Goal: Task Accomplishment & Management: Use online tool/utility

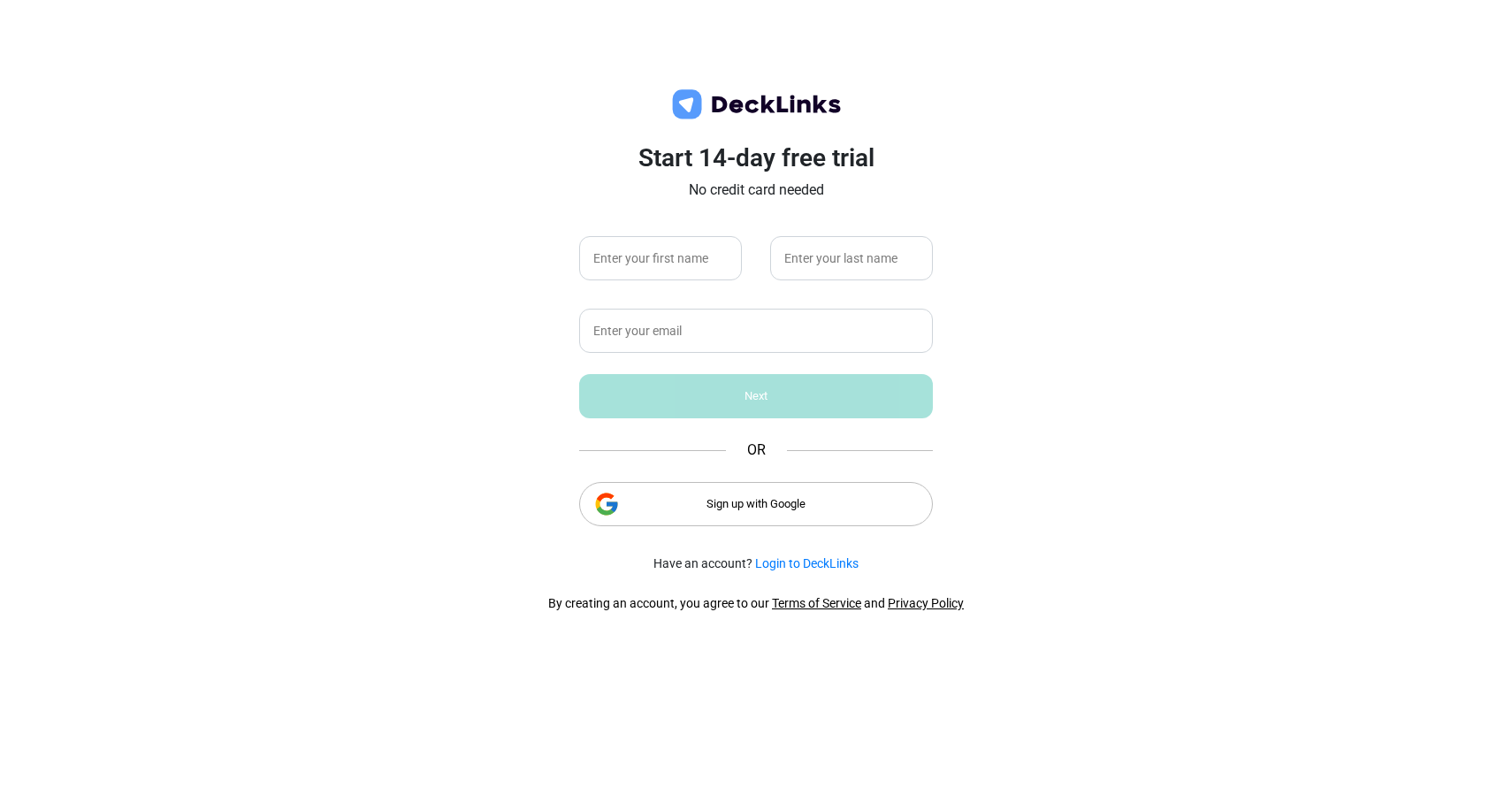
click at [693, 501] on div "Sign up with Google" at bounding box center [756, 504] width 353 height 44
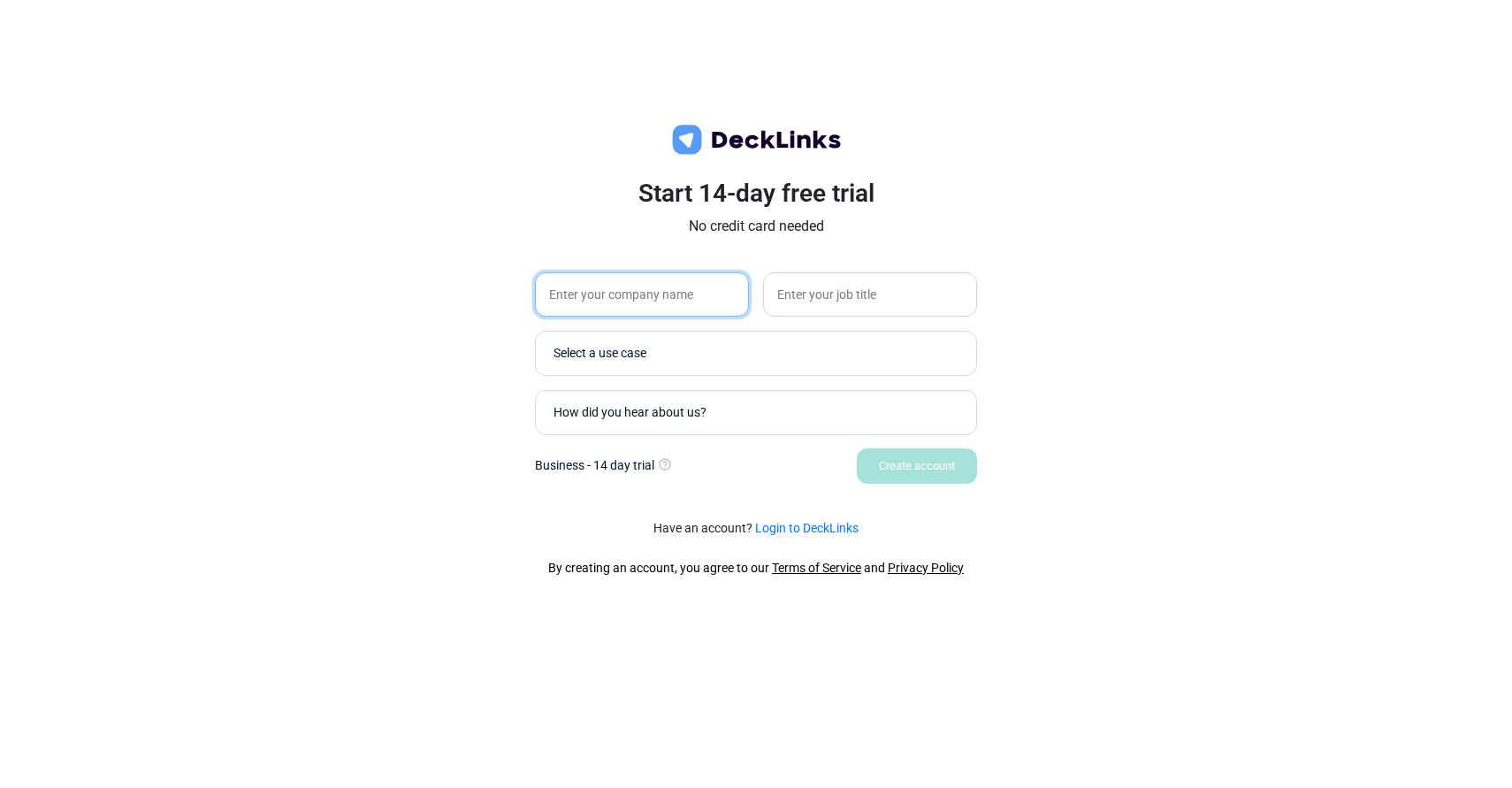
click at [642, 310] on input "text" at bounding box center [641, 294] width 214 height 44
type input "JIRO"
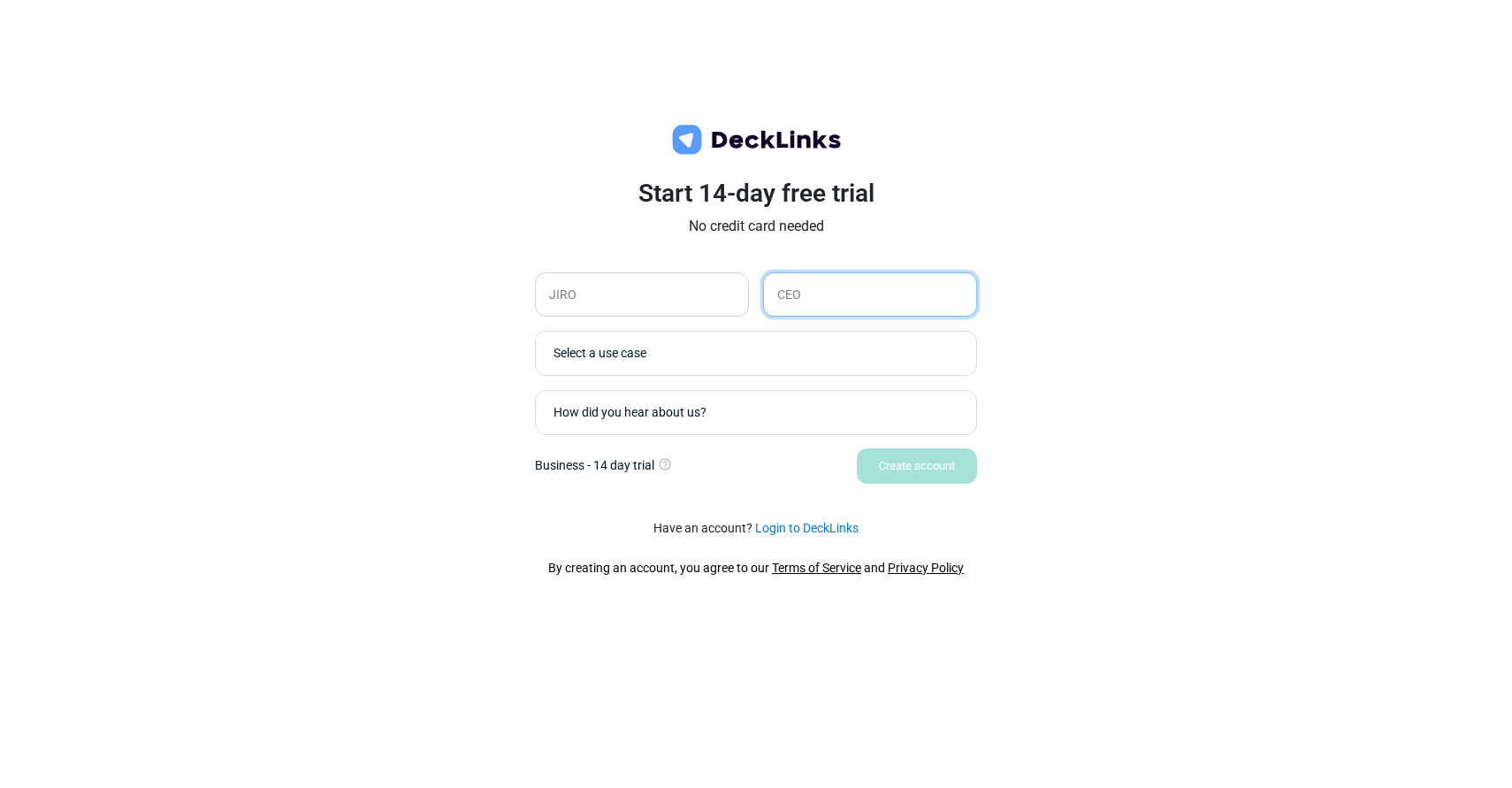
type input "CEO"
click at [598, 377] on div "Sales" at bounding box center [756, 387] width 423 height 23
type input "Sales"
click at [597, 409] on div "How did you hear about us?" at bounding box center [760, 412] width 414 height 19
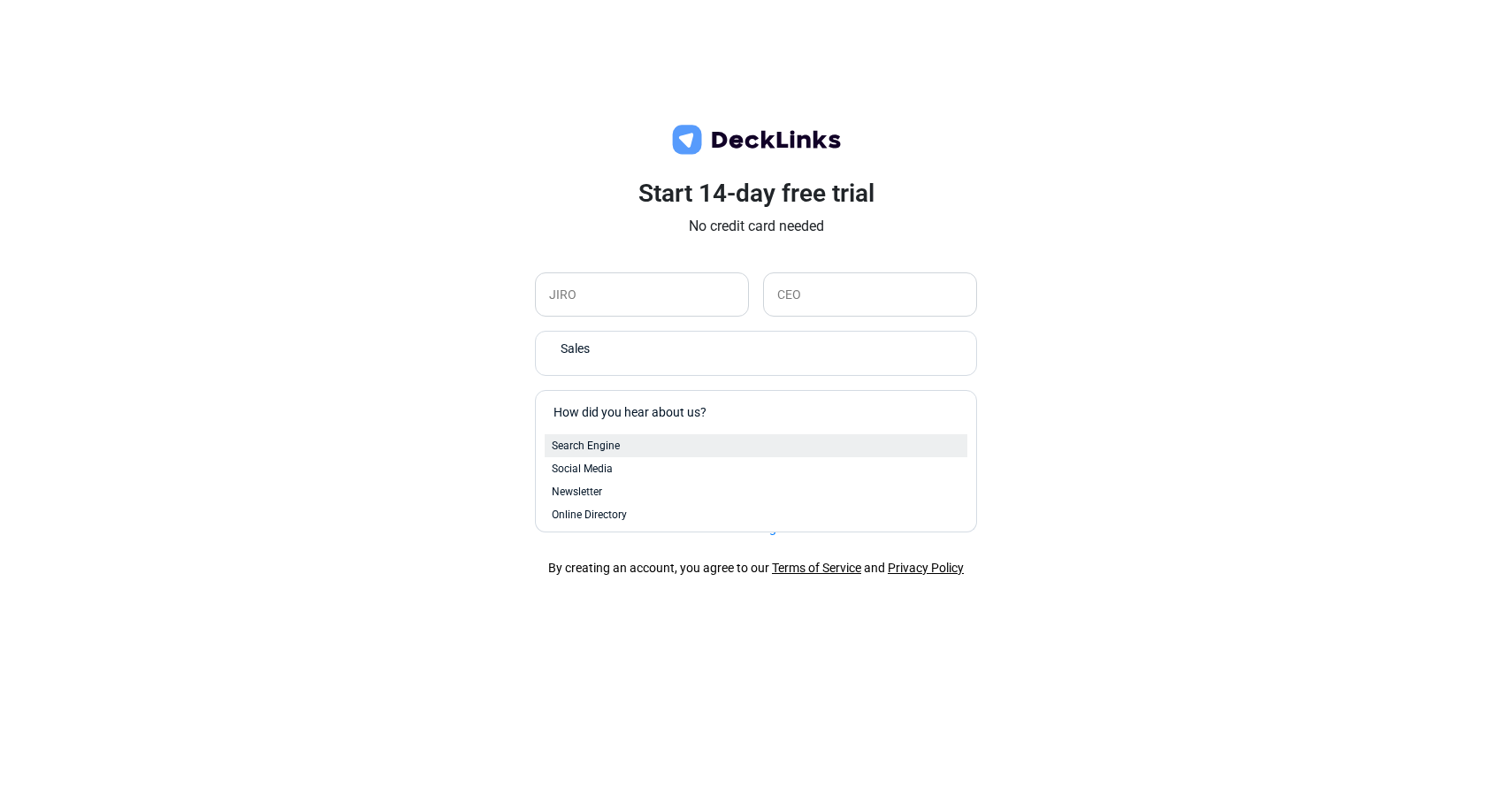
click at [599, 443] on span "Search Engine" at bounding box center [586, 446] width 69 height 16
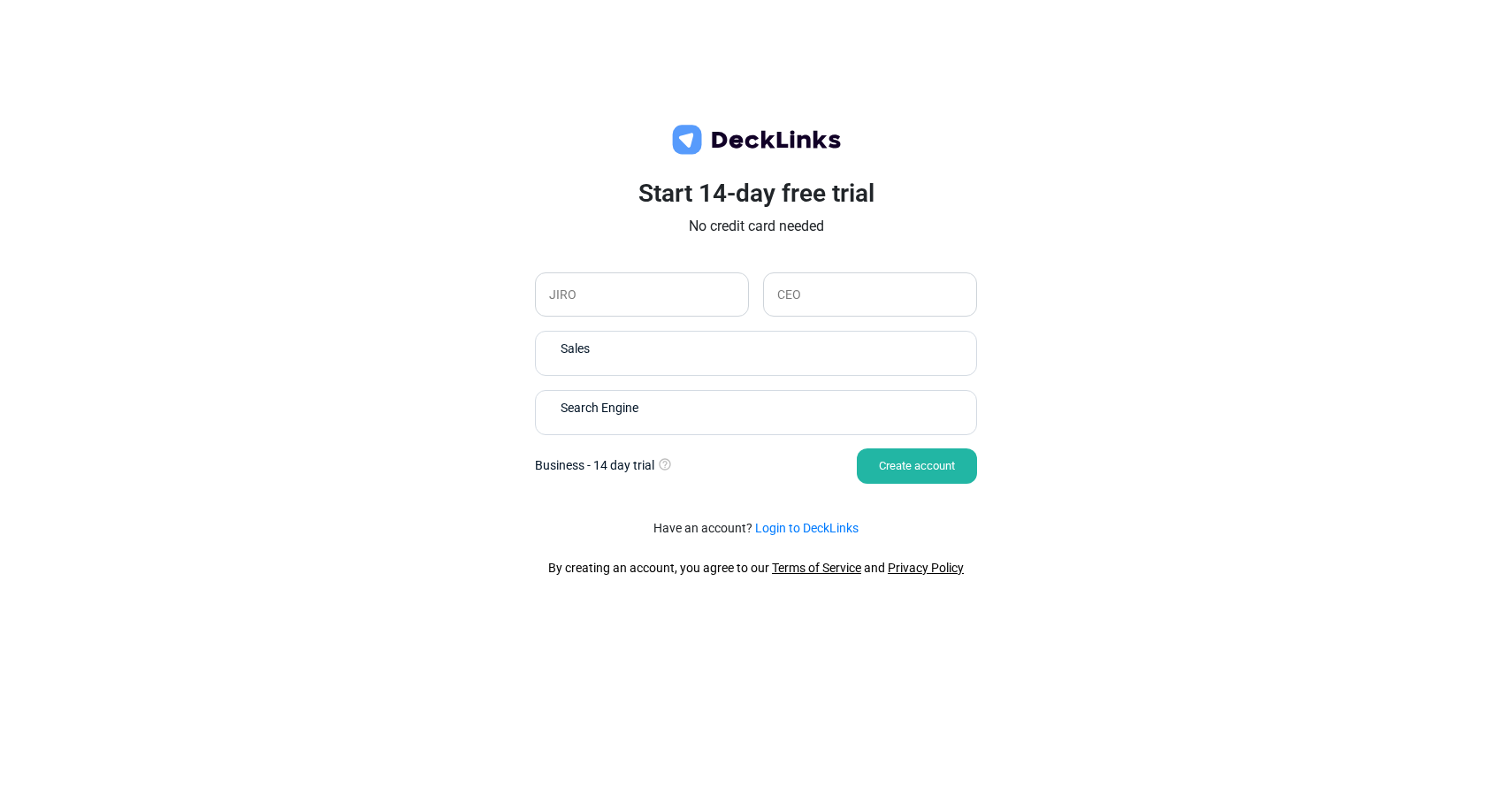
click at [883, 464] on div "Create account" at bounding box center [917, 465] width 120 height 35
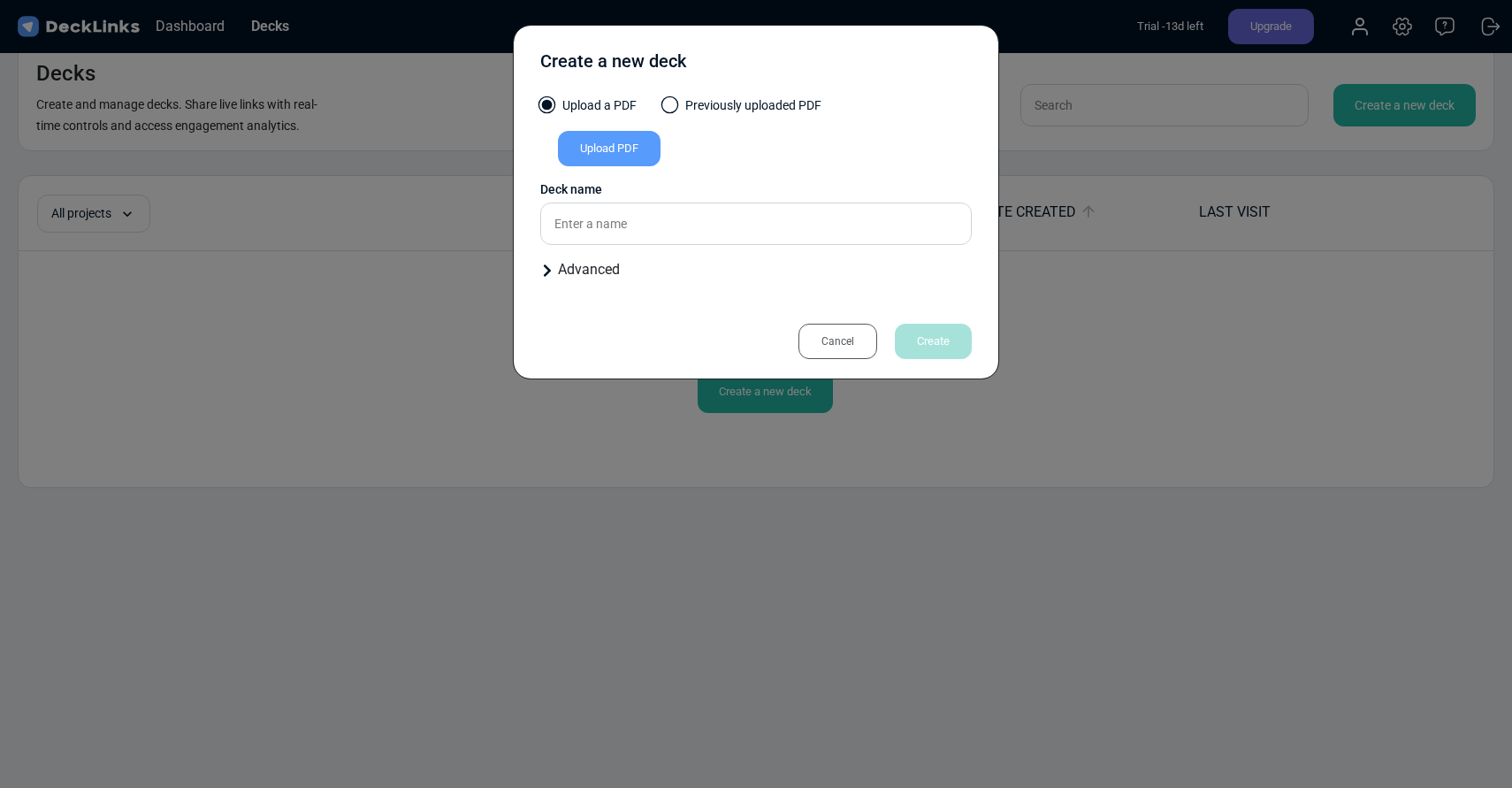
click at [819, 342] on div "Cancel" at bounding box center [838, 341] width 78 height 35
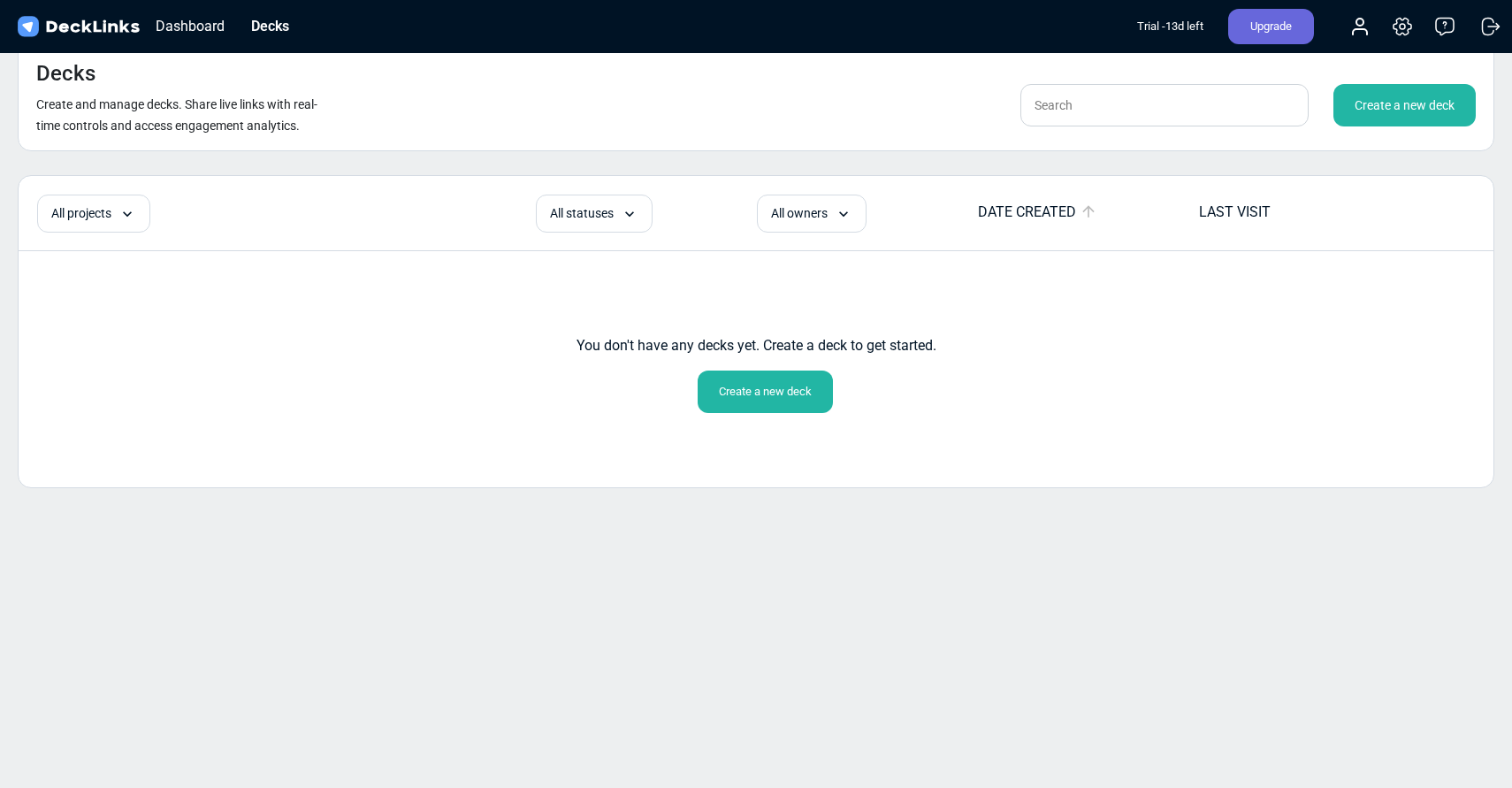
click at [71, 23] on img at bounding box center [78, 27] width 128 height 25
click at [207, 22] on div "Dashboard" at bounding box center [190, 26] width 87 height 23
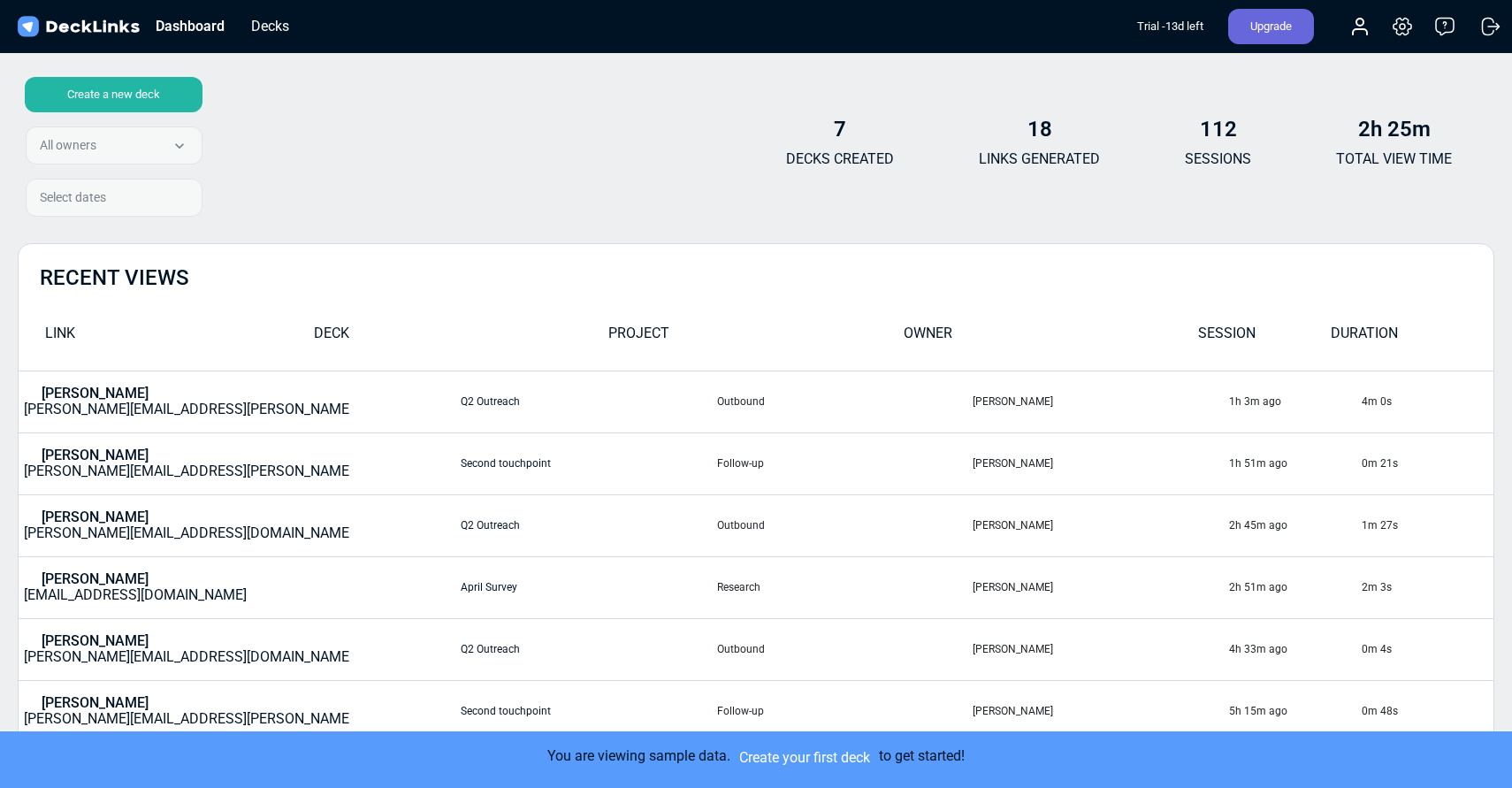
click at [87, 462] on td "[PERSON_NAME] [PERSON_NAME][EMAIL_ADDRESS][PERSON_NAME][DOMAIN_NAME]" at bounding box center [240, 463] width 442 height 62
click at [972, 465] on td "[PERSON_NAME]" at bounding box center [1100, 463] width 256 height 62
click at [119, 143] on div "Create a new deck All owners All owners [PERSON_NAME] Select dates" at bounding box center [110, 150] width 185 height 147
click at [119, 90] on div "Create a new deck" at bounding box center [113, 94] width 178 height 35
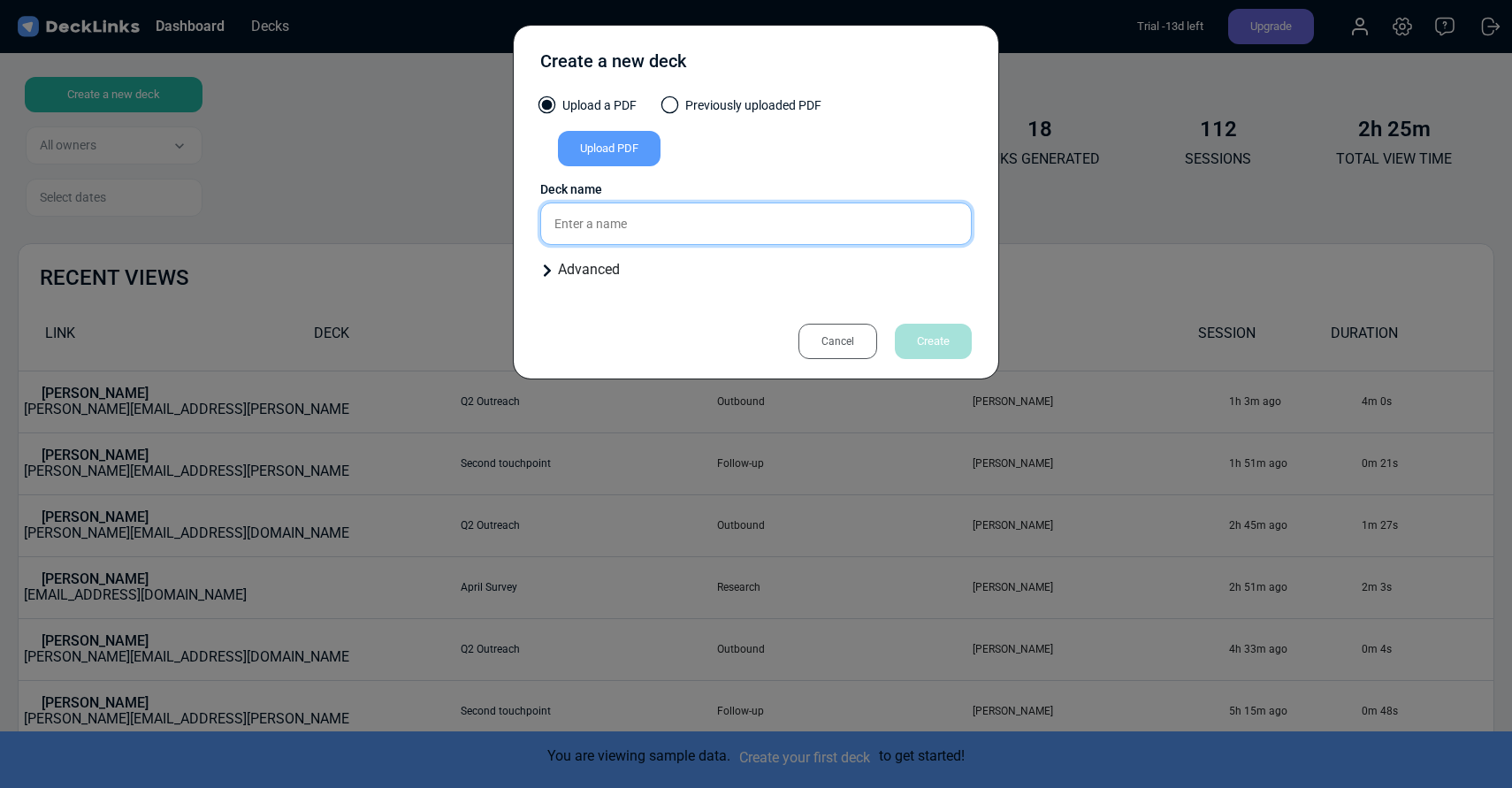
click at [595, 224] on input "text" at bounding box center [756, 224] width 432 height 42
type input "Test"
click at [606, 162] on div "Upload PDF" at bounding box center [609, 148] width 103 height 35
click at [0, 0] on input "Upload PDF" at bounding box center [0, 0] width 0 height 0
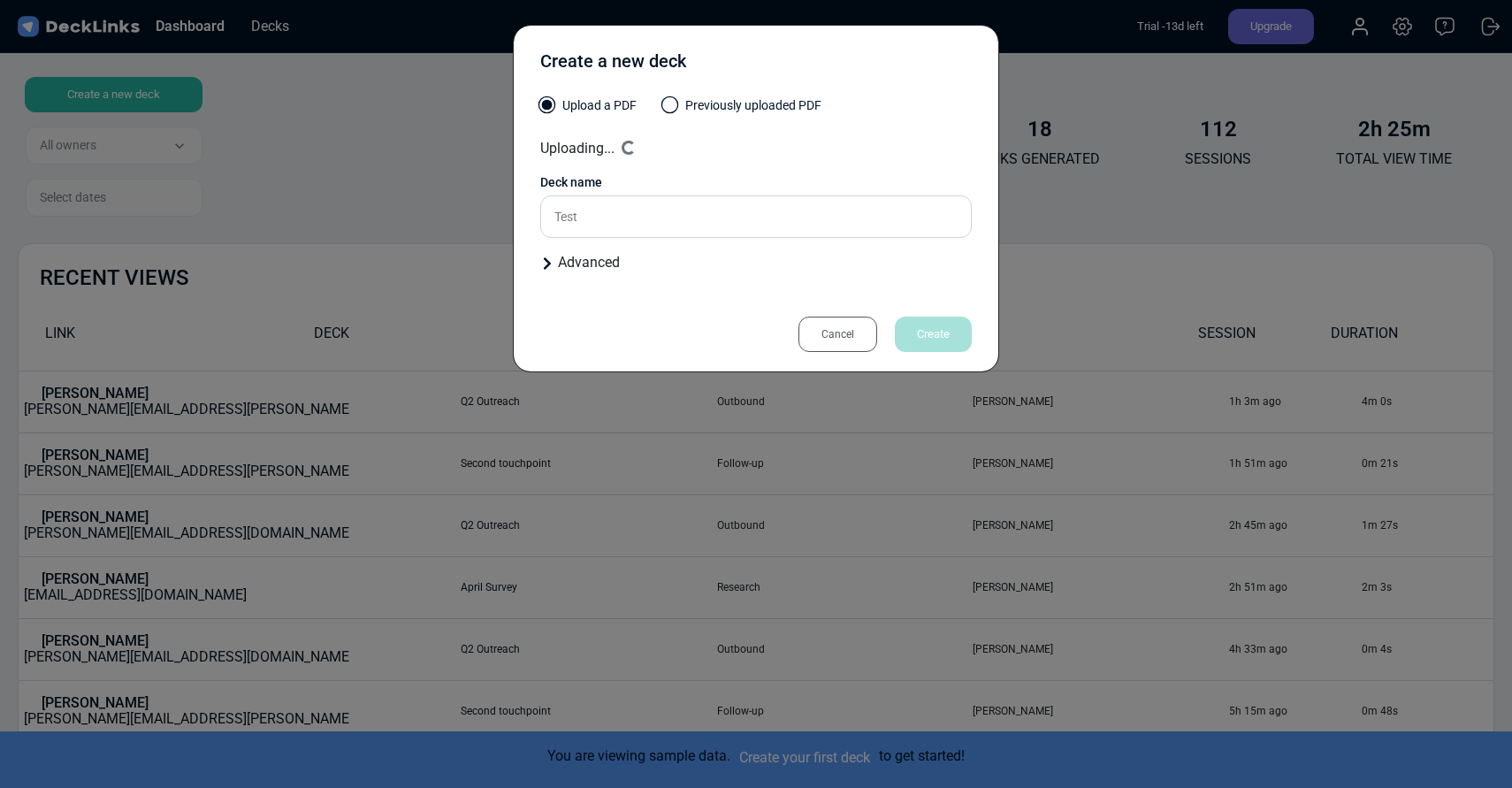
click at [582, 261] on div "Advanced" at bounding box center [756, 263] width 432 height 22
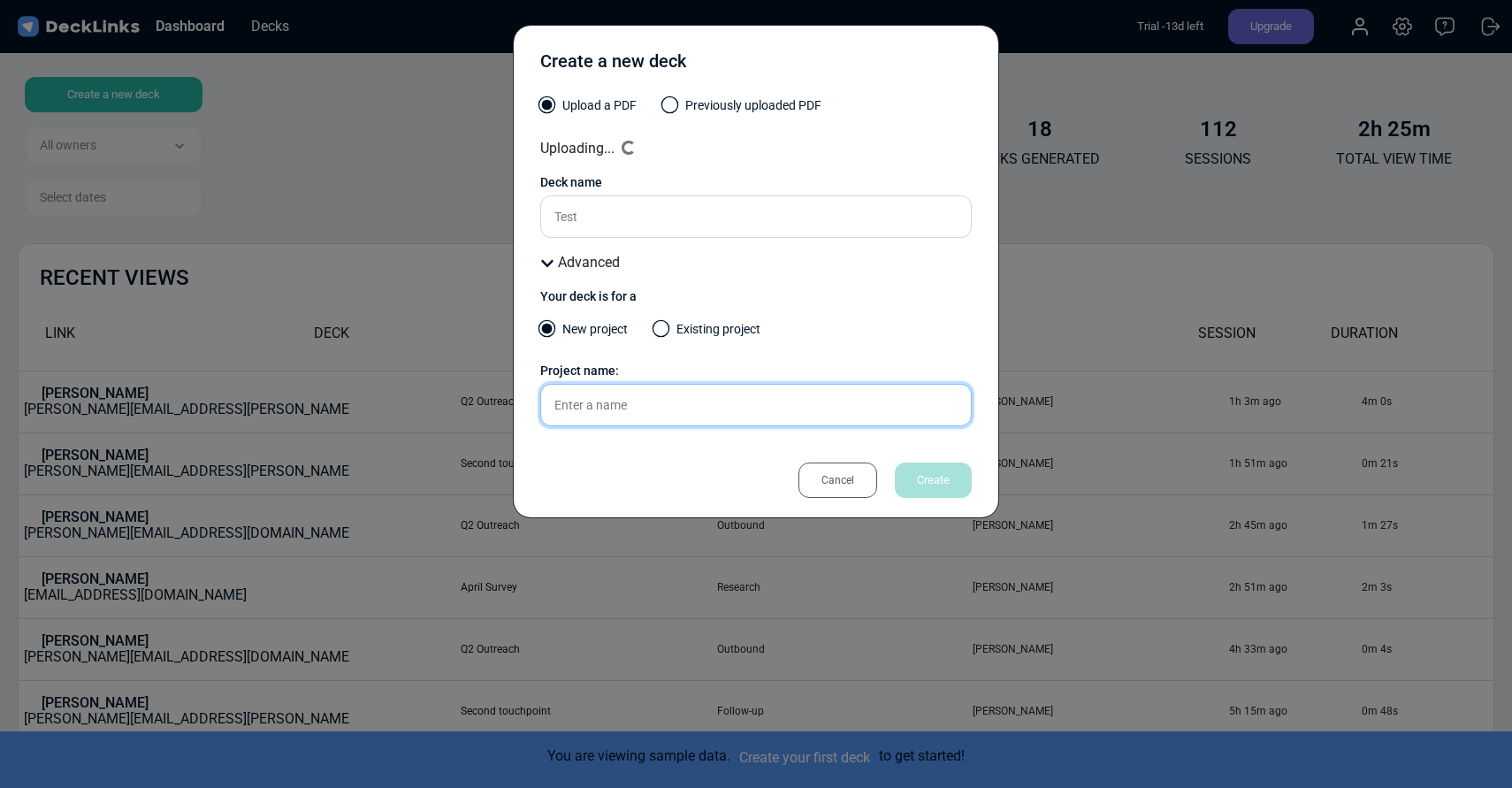
click at [767, 399] on input "text" at bounding box center [756, 405] width 432 height 42
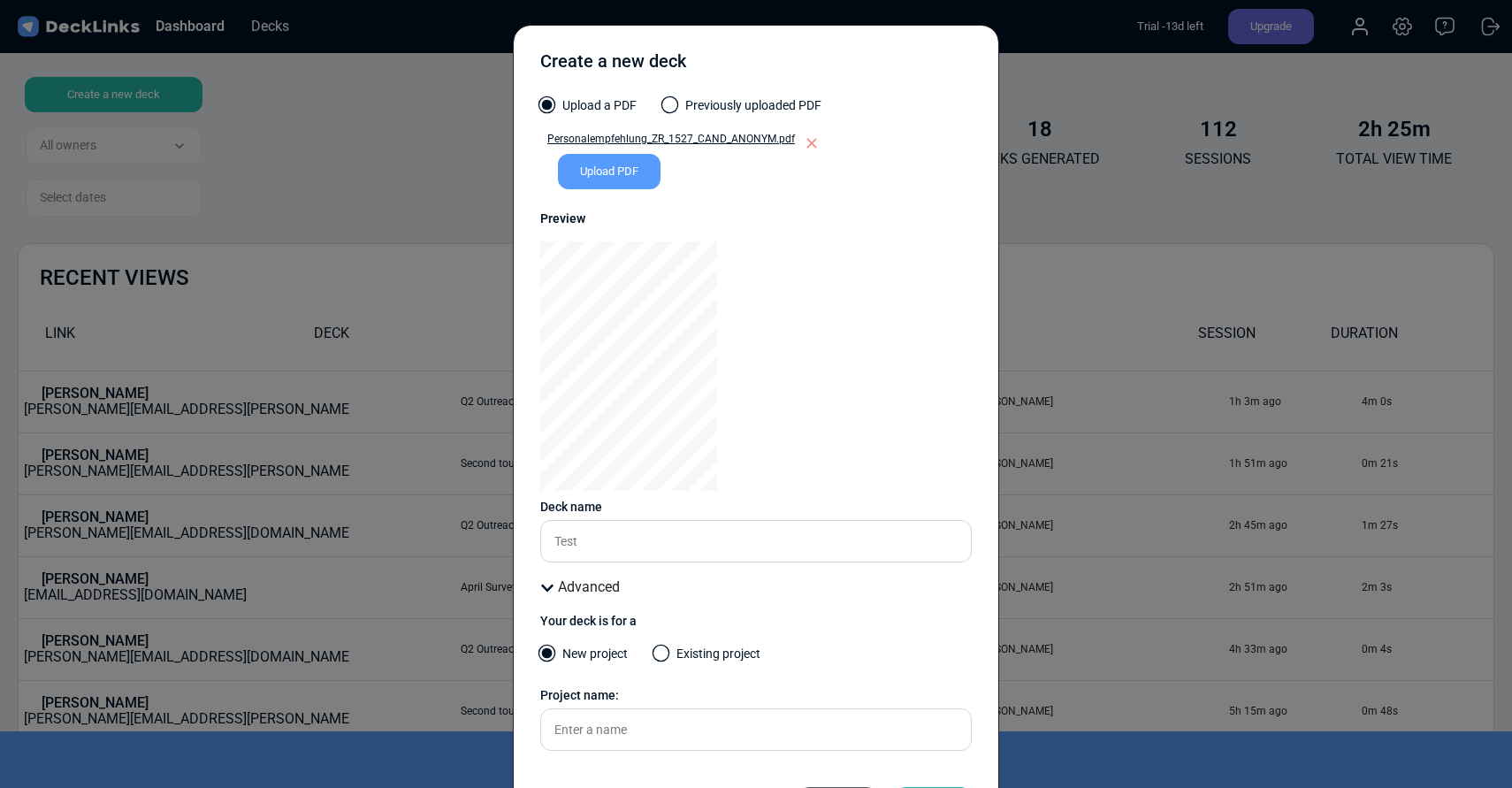
click at [916, 575] on div "Upload a PDF Previously uploaded PDF Personalempfehlung_ZR_1527_CAND_ANONYM.pdf…" at bounding box center [756, 427] width 432 height 662
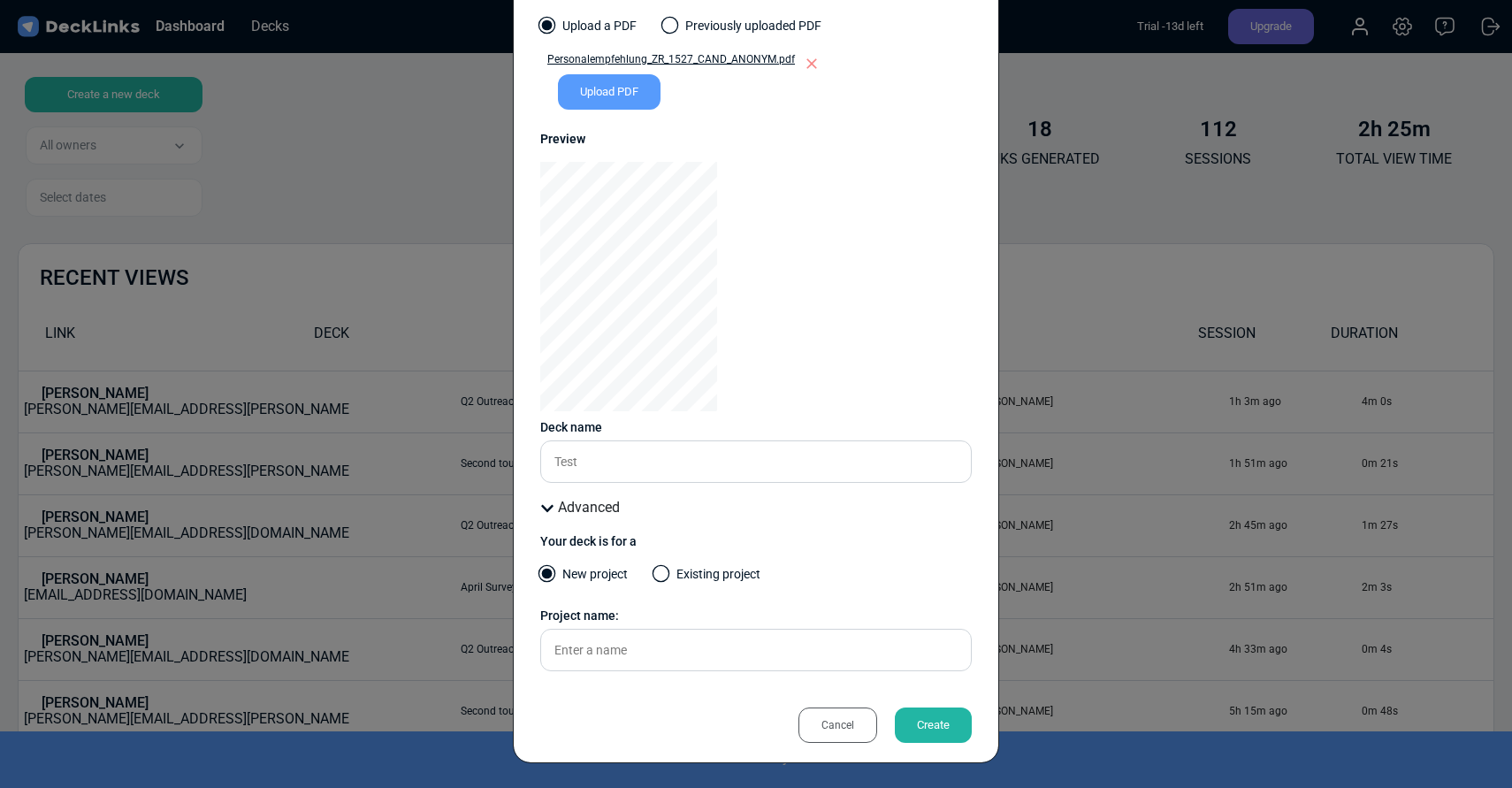
click at [932, 740] on div "Create" at bounding box center [933, 725] width 77 height 35
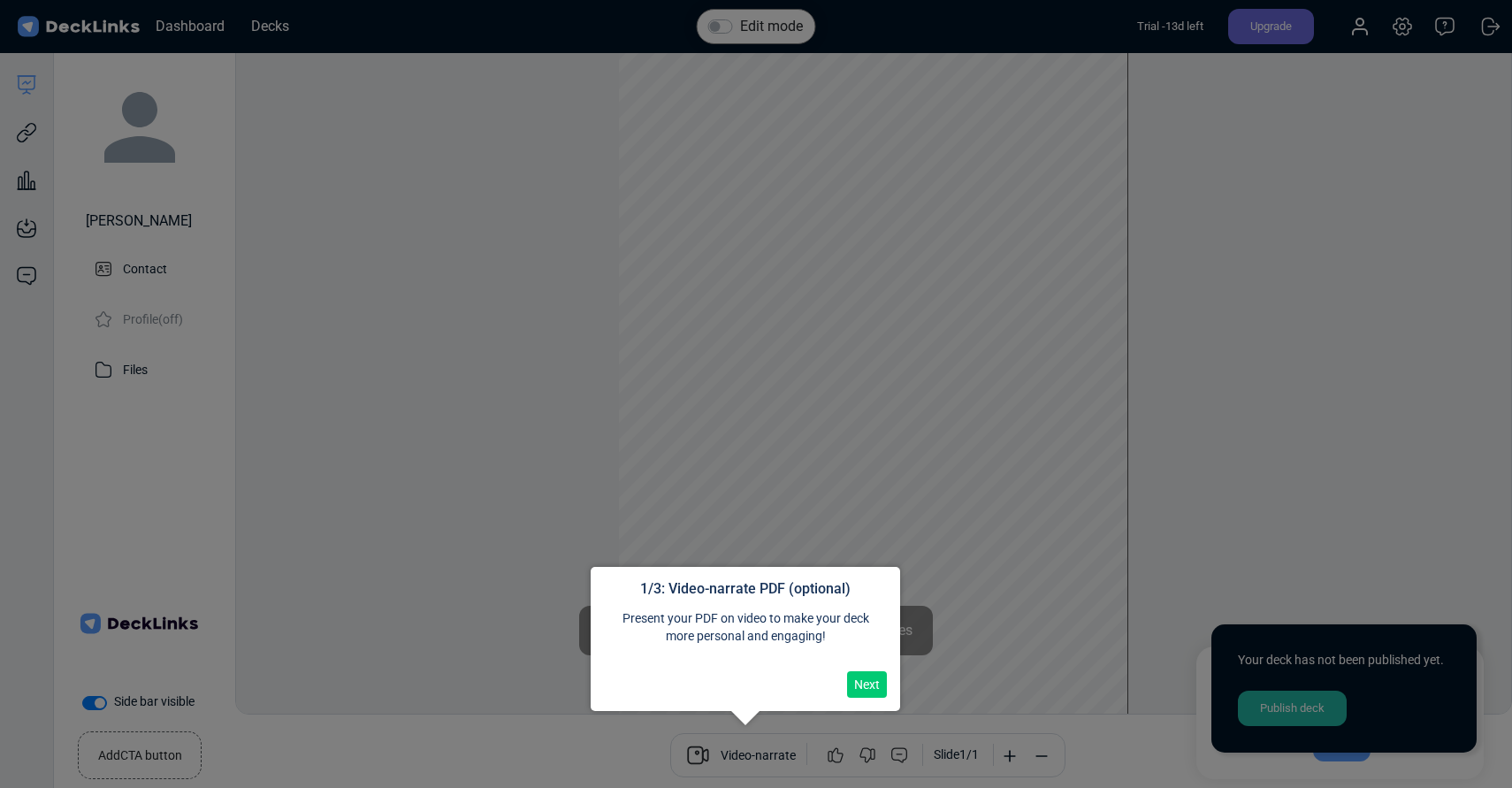
scroll to position [49, 0]
click at [539, 693] on div at bounding box center [756, 401] width 1512 height 802
click at [861, 692] on button "Next" at bounding box center [867, 684] width 40 height 26
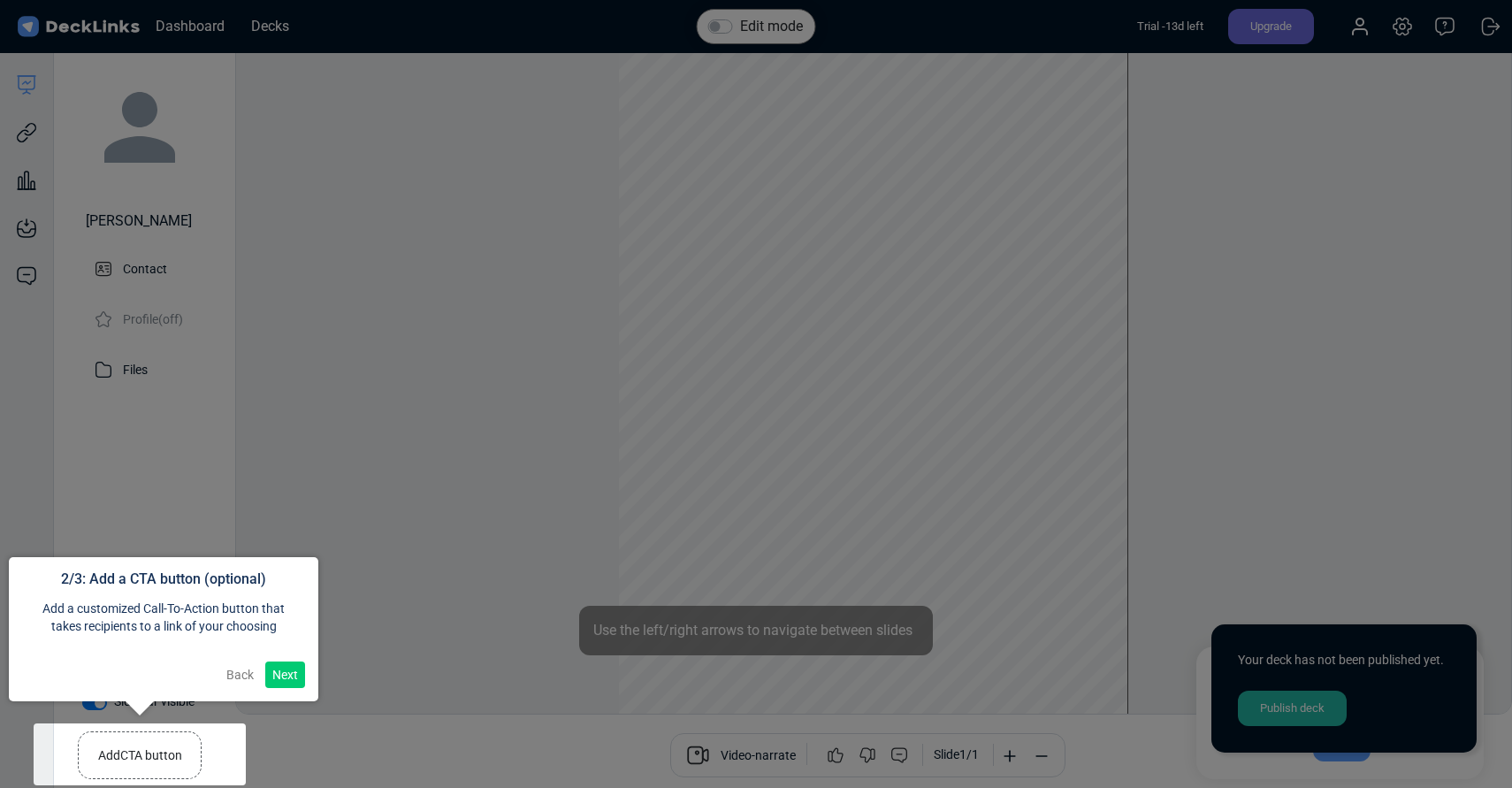
click at [284, 671] on button "Next" at bounding box center [285, 674] width 40 height 26
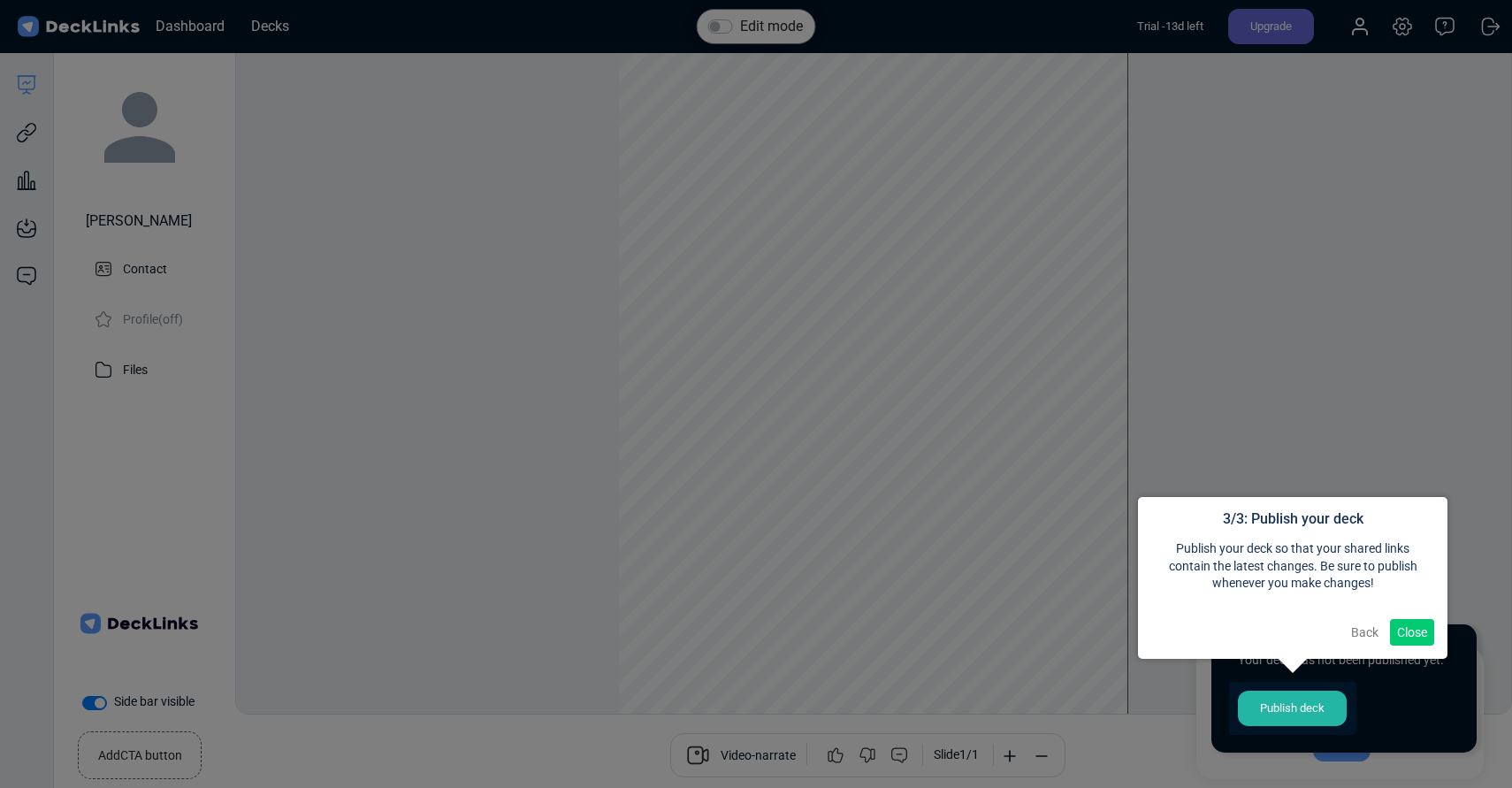
scroll to position [14, 0]
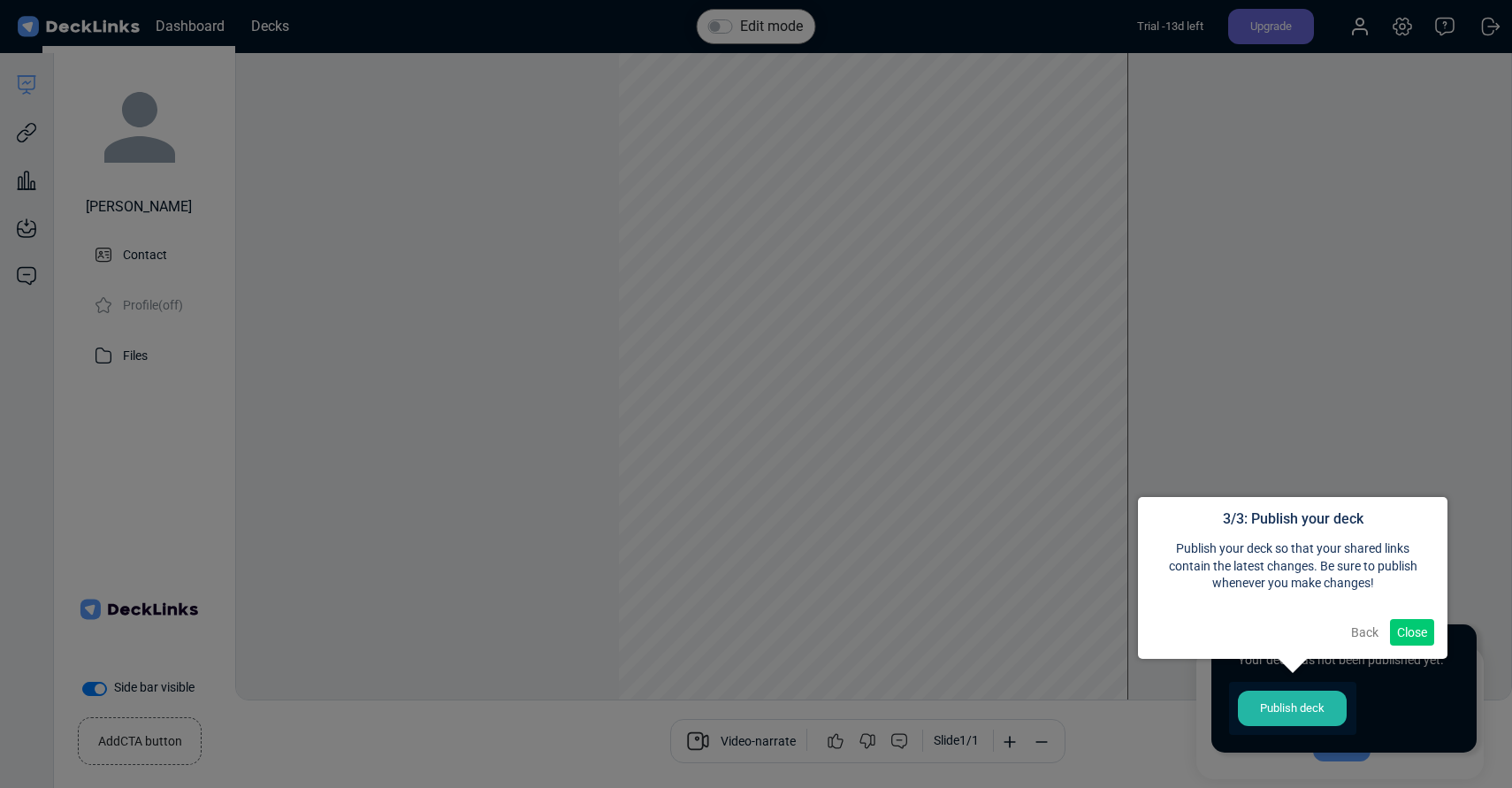
click at [1415, 635] on button "Close" at bounding box center [1412, 632] width 44 height 26
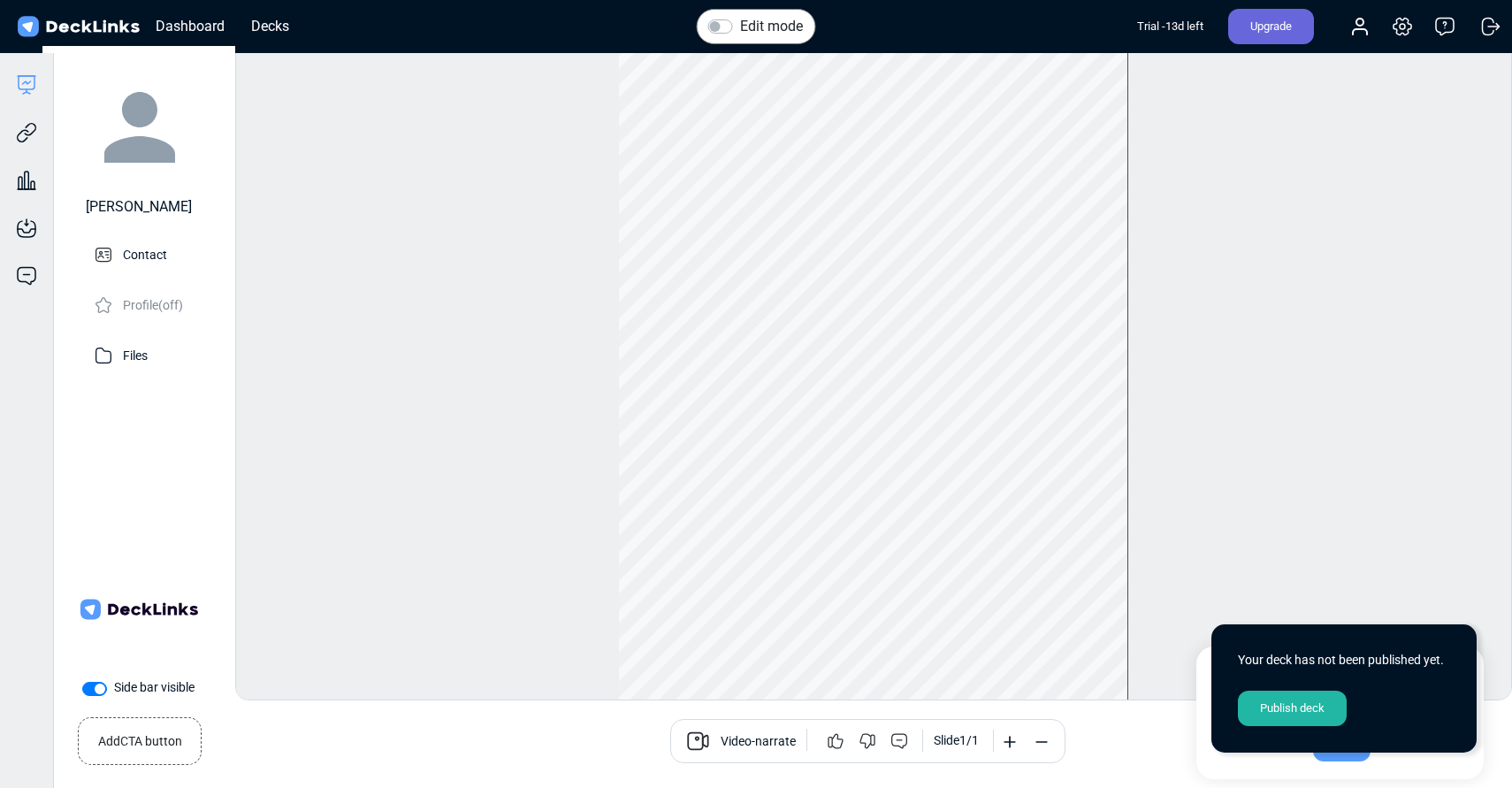
click at [1391, 592] on div "Edit mode Change photo Updating this image will immediately apply to all of you…" at bounding box center [874, 364] width 1278 height 673
click at [149, 625] on label "Change logo" at bounding box center [138, 609] width 124 height 124
click at [0, 0] on input "Change logo" at bounding box center [0, 0] width 0 height 0
click at [115, 692] on label "Side bar visible" at bounding box center [154, 687] width 80 height 19
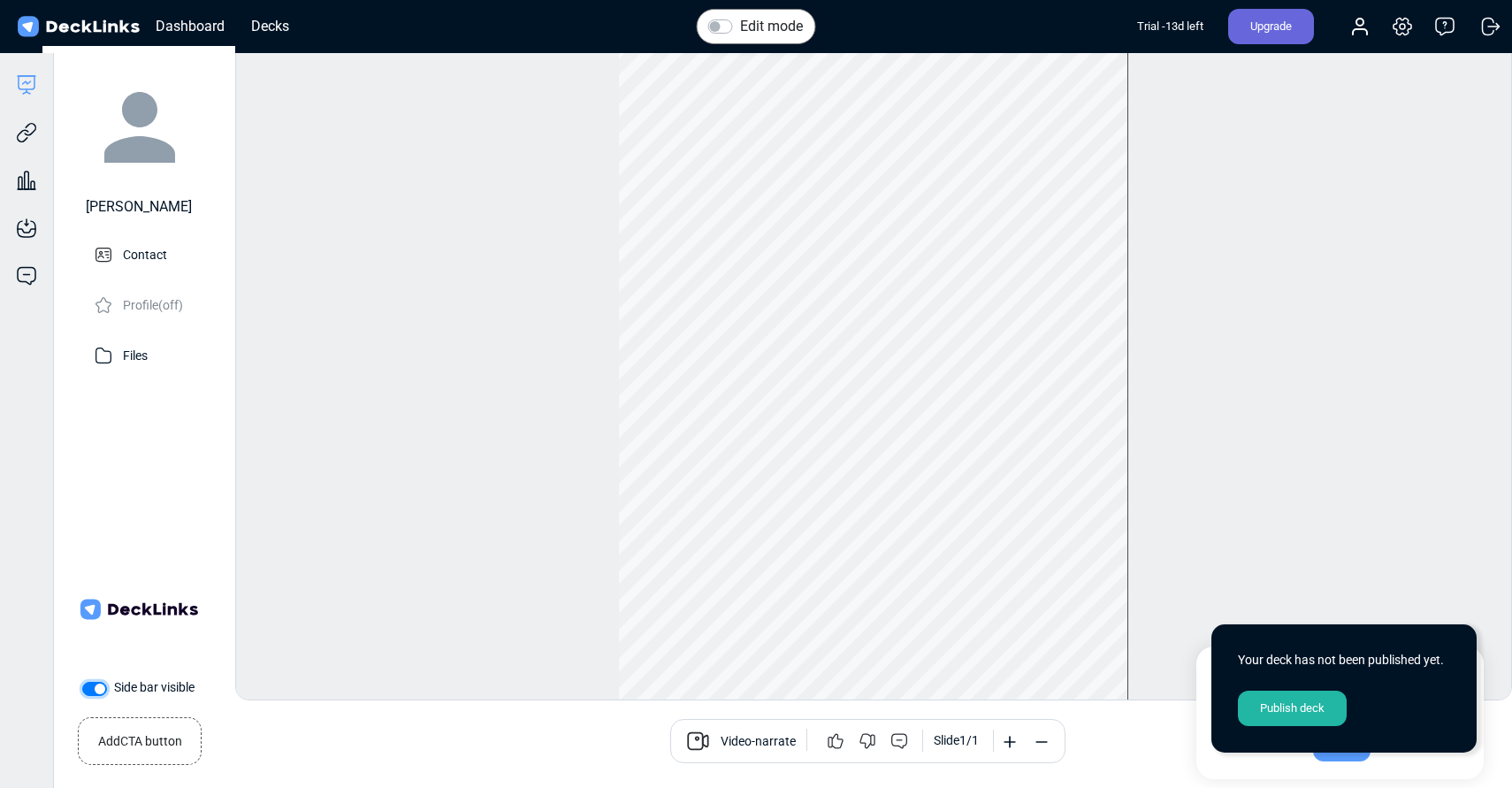
click at [87, 692] on input "Side bar visible" at bounding box center [89, 687] width 14 height 18
click at [115, 692] on label "Side bar hidden" at bounding box center [156, 687] width 84 height 19
click at [87, 692] on input "Side bar hidden" at bounding box center [89, 687] width 14 height 18
checkbox input "true"
click at [128, 741] on small "Add CTA button" at bounding box center [140, 738] width 84 height 25
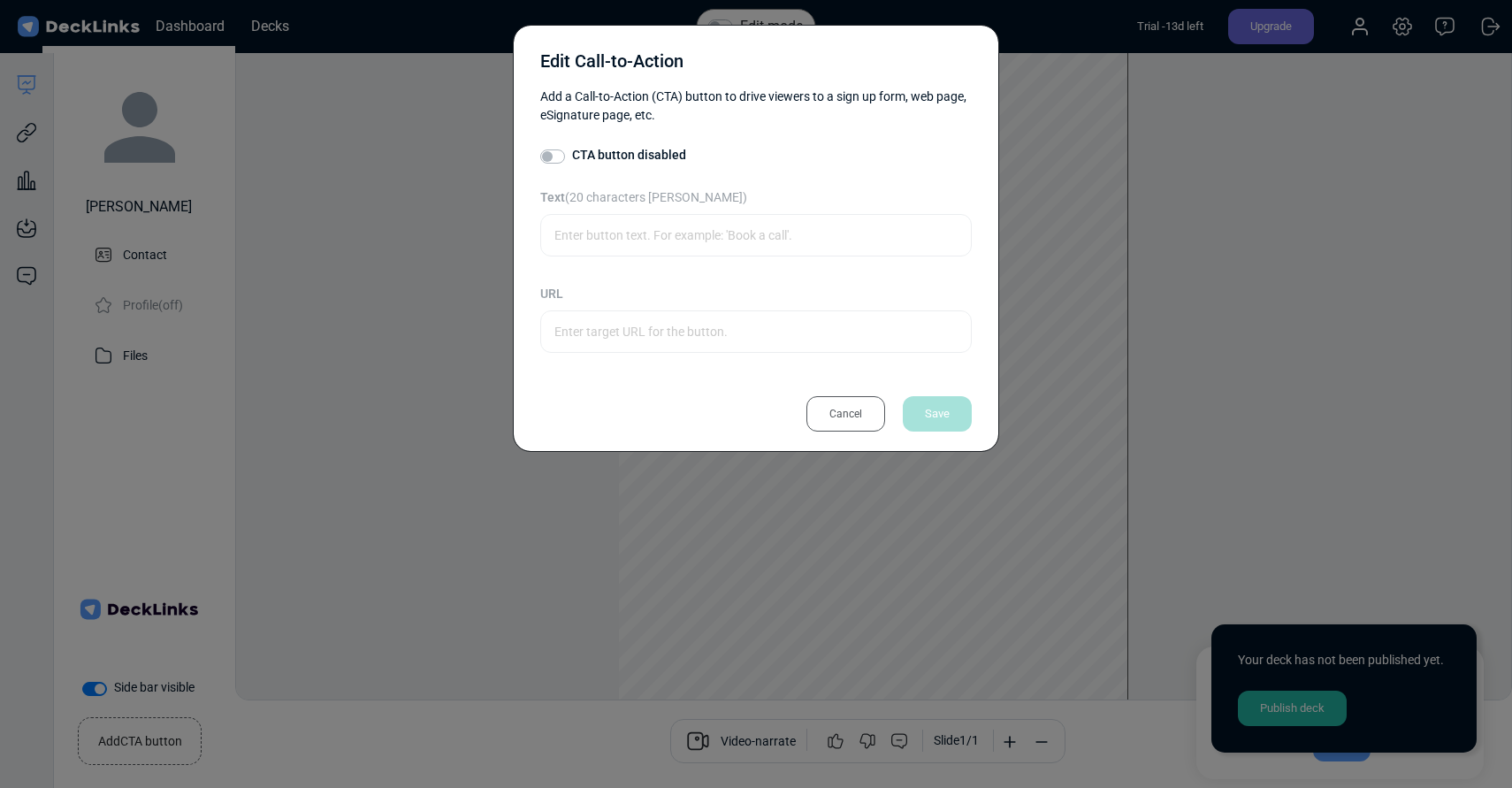
click at [573, 157] on label "CTA button disabled" at bounding box center [629, 155] width 115 height 19
click at [545, 157] on input "CTA button disabled" at bounding box center [547, 155] width 14 height 18
checkbox input "true"
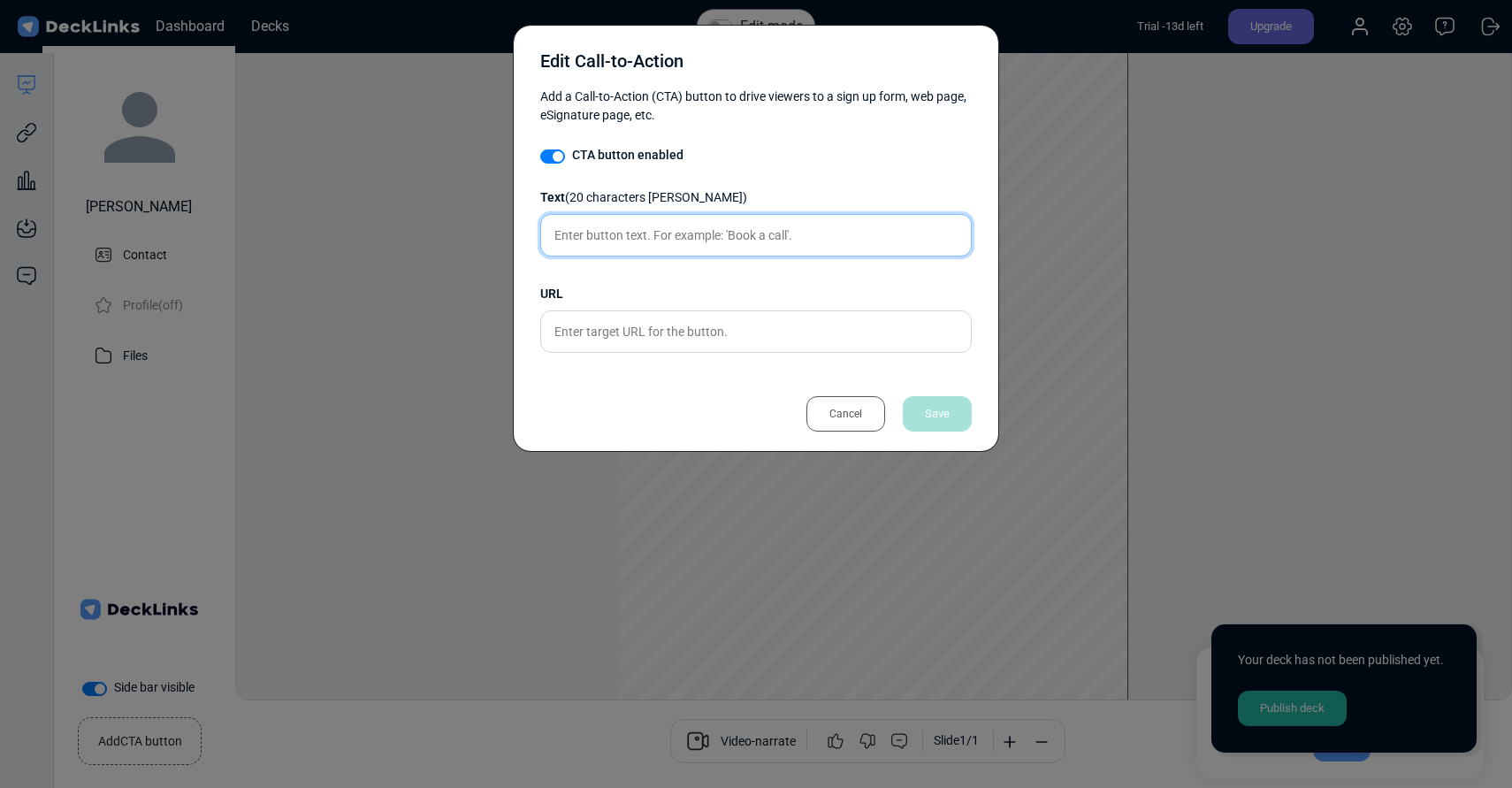
click at [599, 239] on input "text" at bounding box center [756, 234] width 432 height 42
type input "KANDIDAT EINLADEN!"
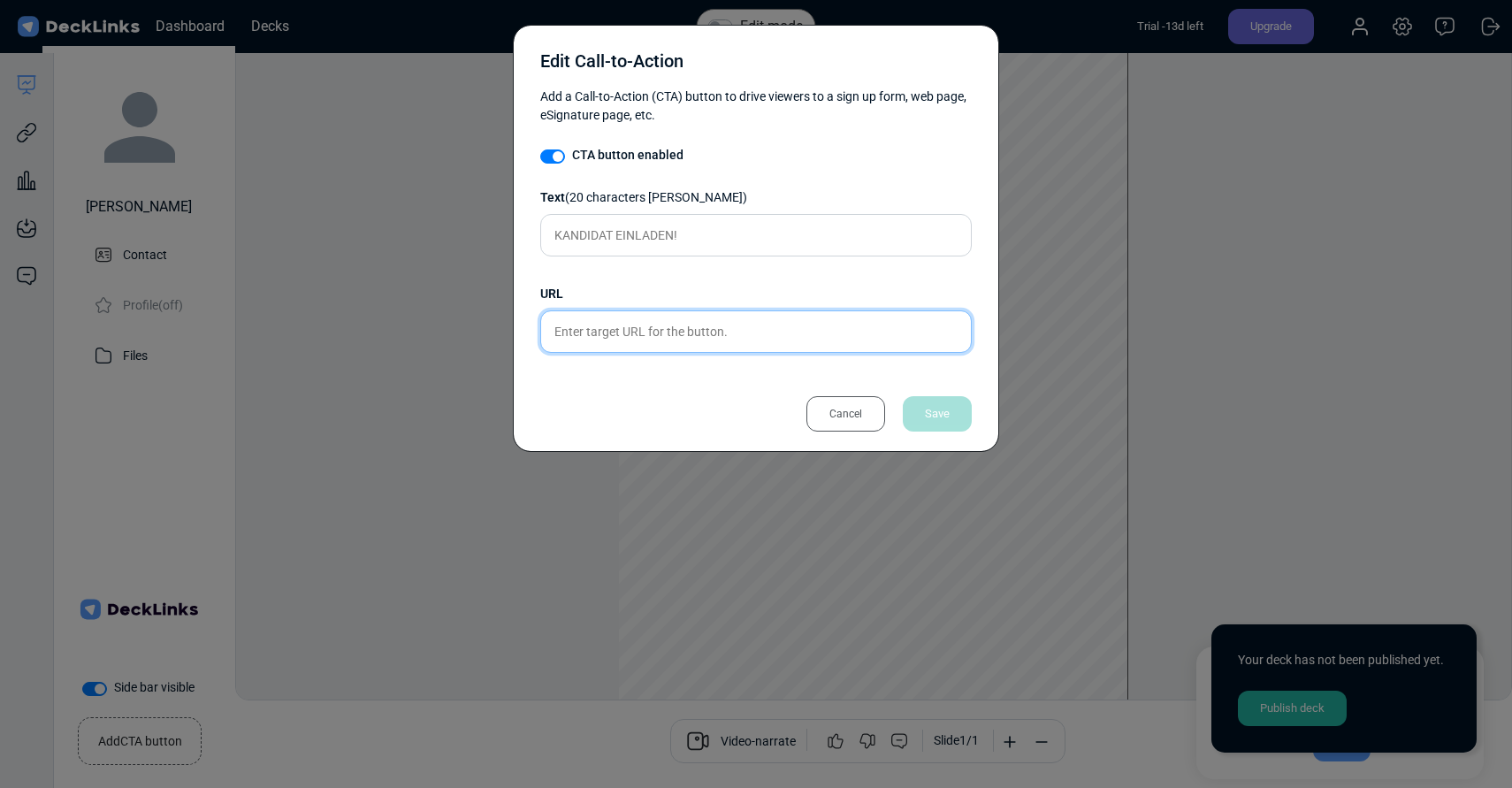
click at [657, 337] on input "text" at bounding box center [756, 331] width 432 height 42
type input "[DOMAIN_NAME][URL]"
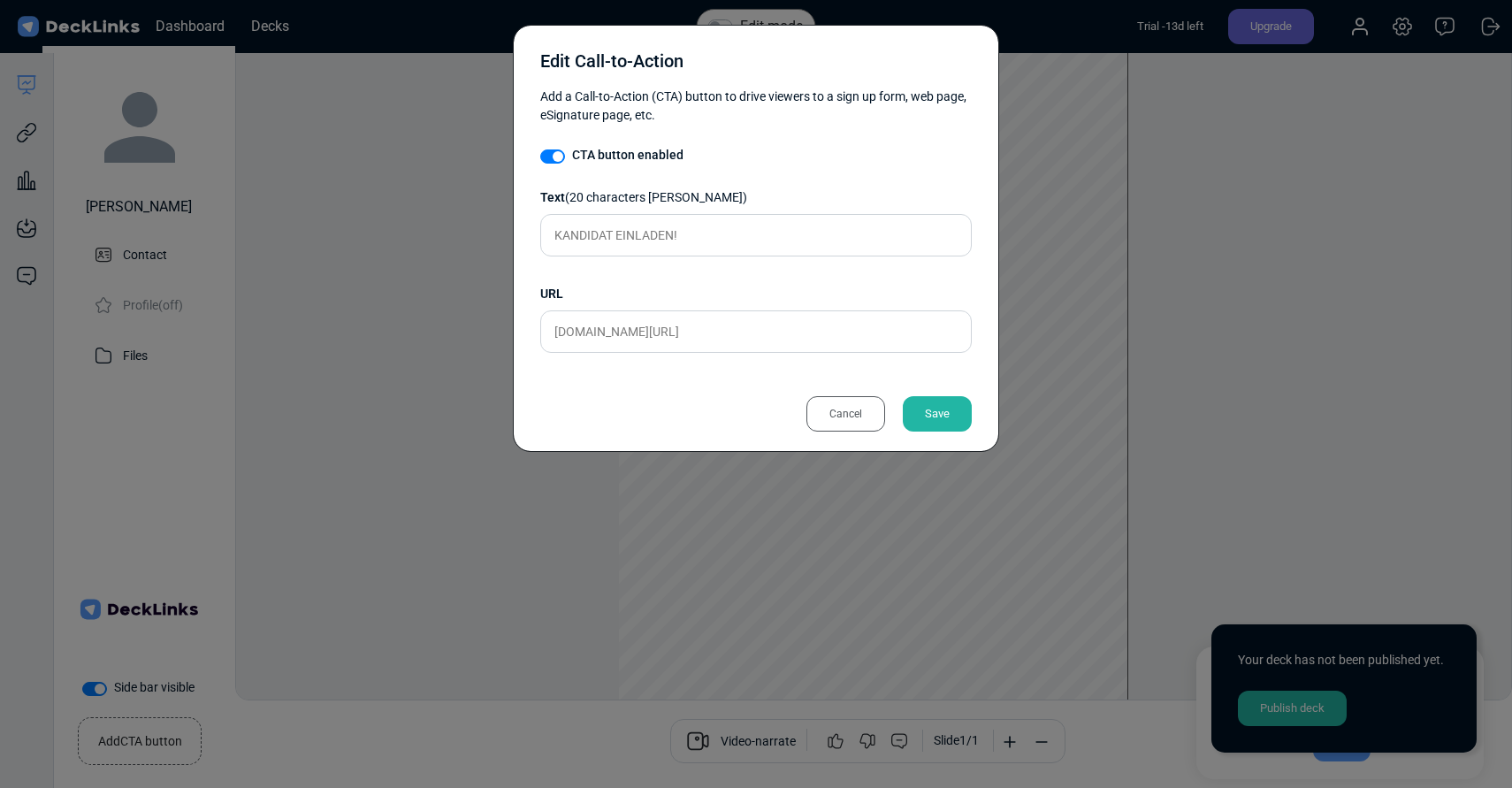
click at [926, 408] on div "Save" at bounding box center [938, 413] width 69 height 35
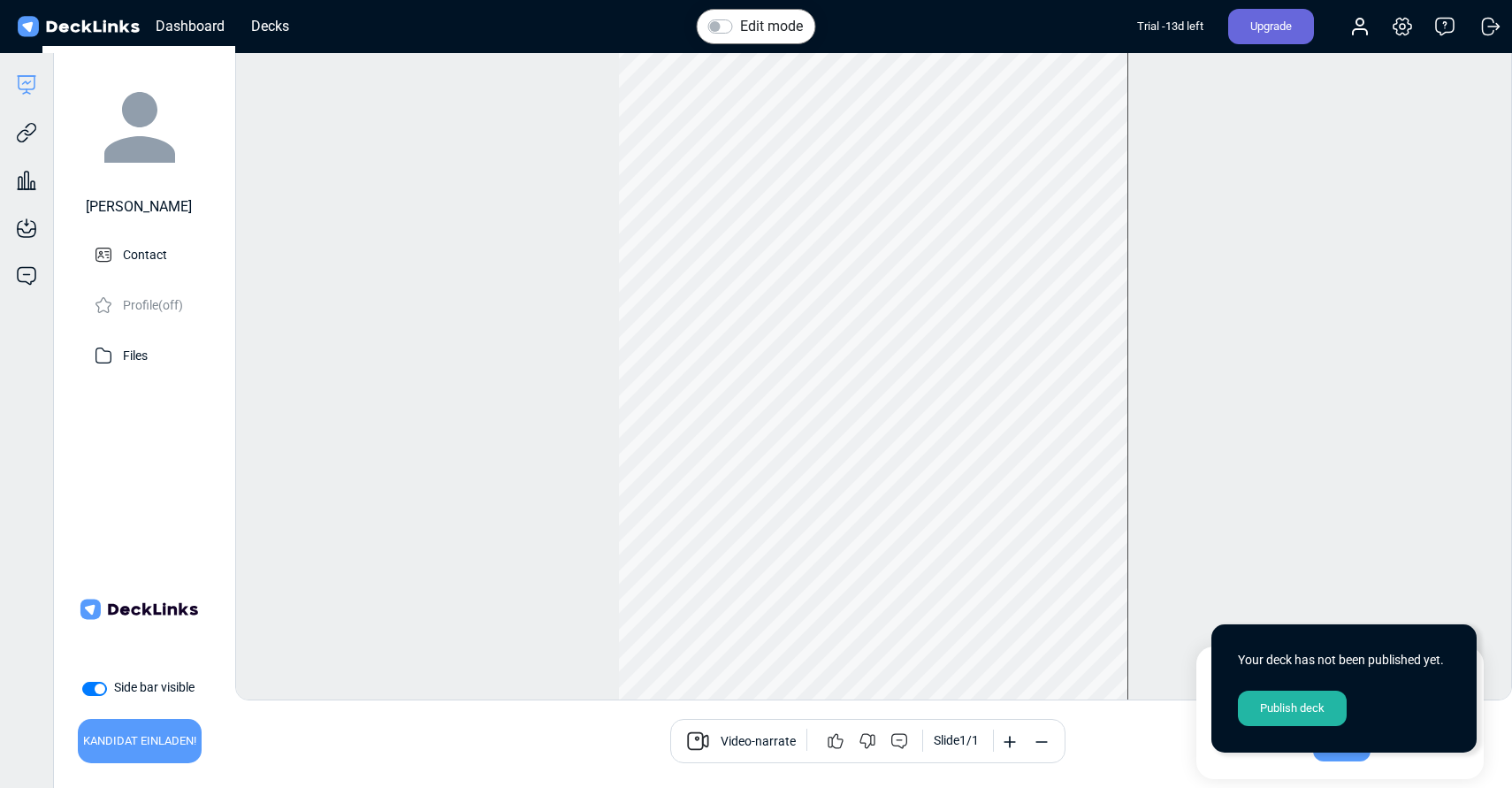
click at [448, 472] on div "Edit mode Change photo Updating this image will immediately apply to all of you…" at bounding box center [874, 364] width 1278 height 673
click at [1262, 545] on div "Edit mode Change photo Updating this image will immediately apply to all of you…" at bounding box center [874, 364] width 1278 height 673
click at [1204, 668] on div "DeckLinks uses cookies to provide necessary website functionality and improve y…" at bounding box center [1340, 712] width 288 height 133
click at [1278, 719] on div "Publish deck" at bounding box center [1292, 708] width 109 height 35
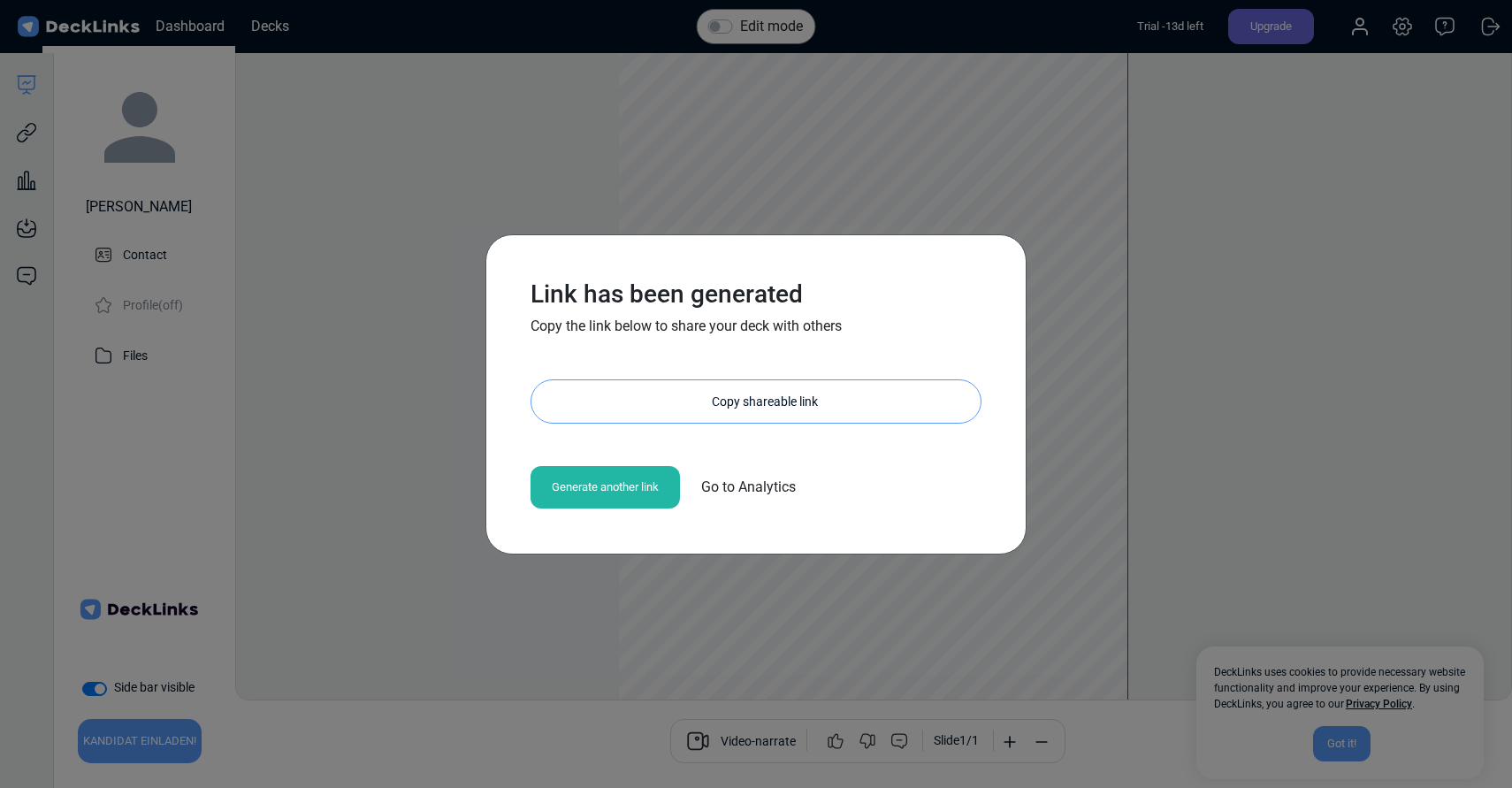
click at [738, 399] on div "Copy shareable link" at bounding box center [765, 401] width 432 height 42
click at [1265, 387] on div "Link has been generated Copy the link below to share your deck with others [URL…" at bounding box center [756, 394] width 1512 height 788
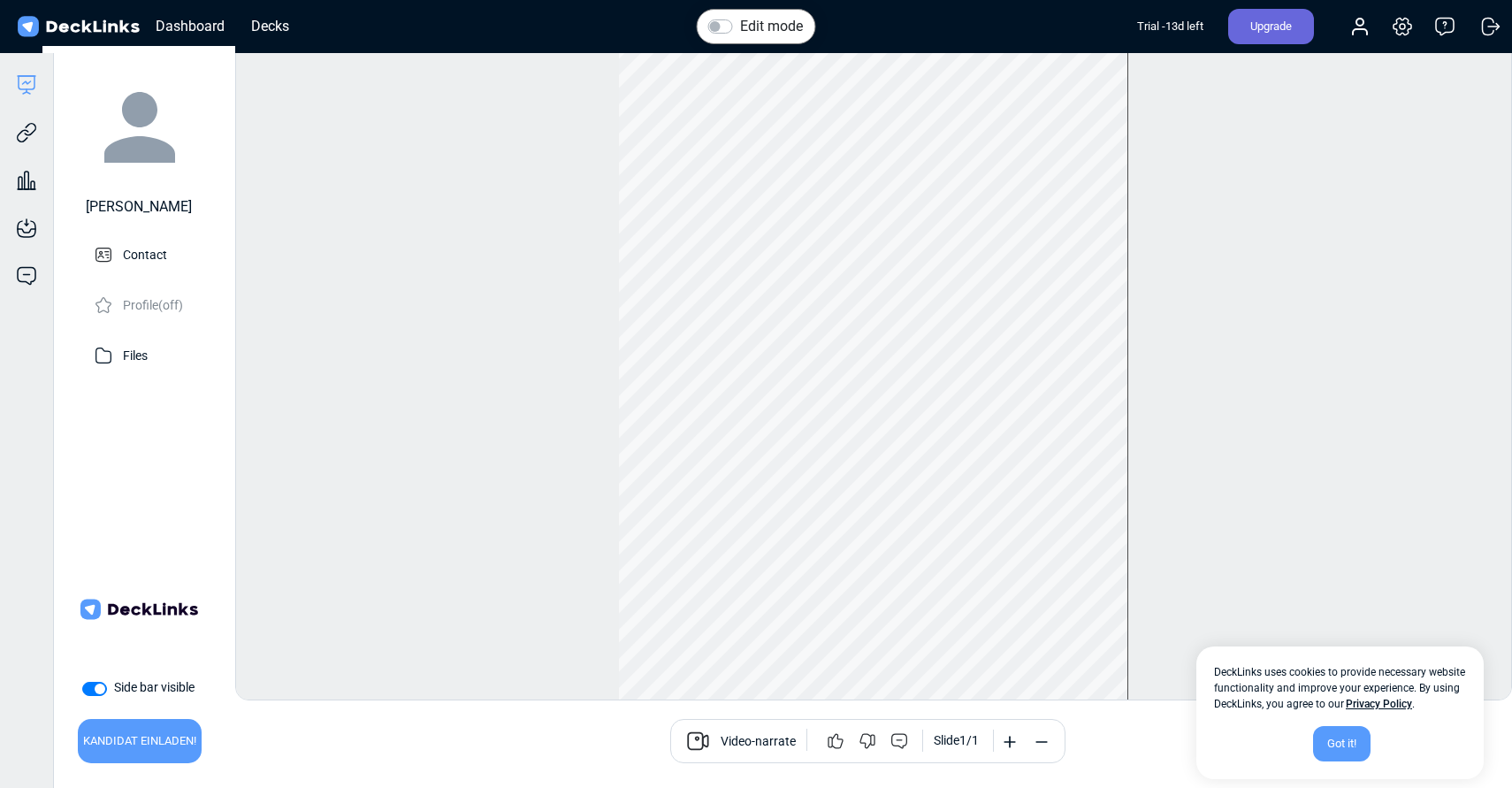
click at [773, 746] on span "Video-narrate" at bounding box center [758, 743] width 75 height 22
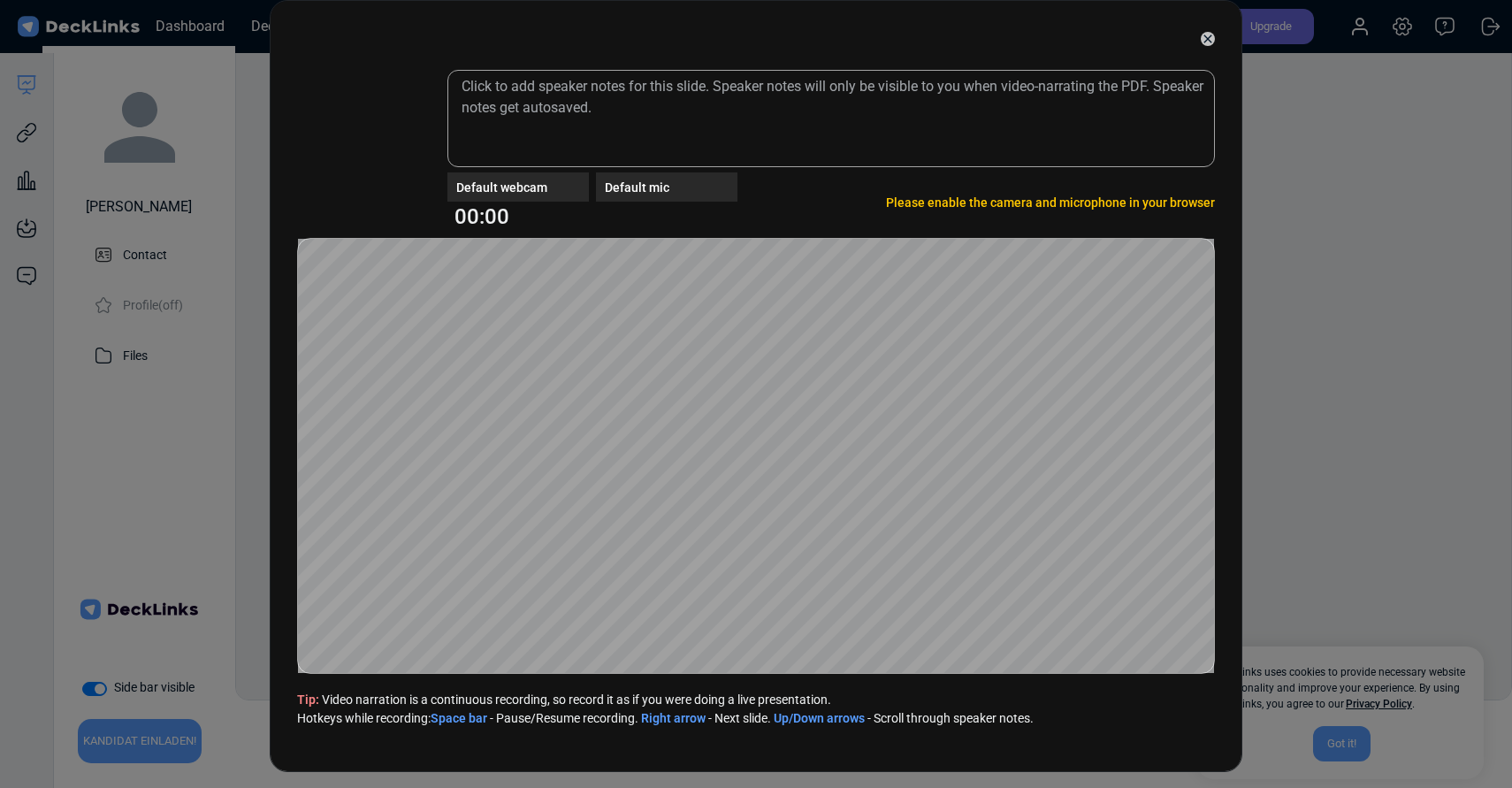
click at [1204, 40] on icon at bounding box center [1208, 39] width 14 height 14
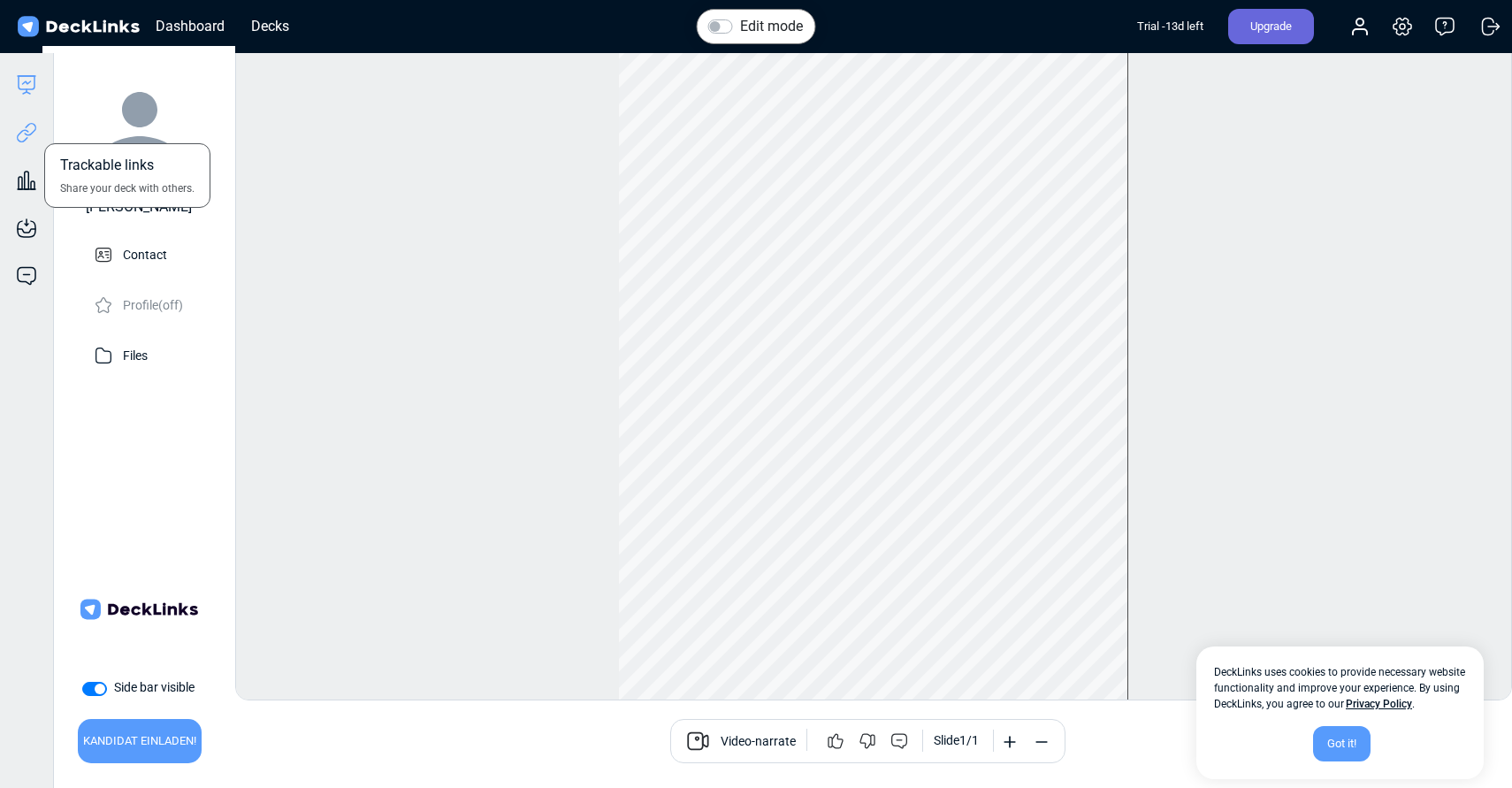
click at [28, 124] on icon at bounding box center [30, 129] width 13 height 14
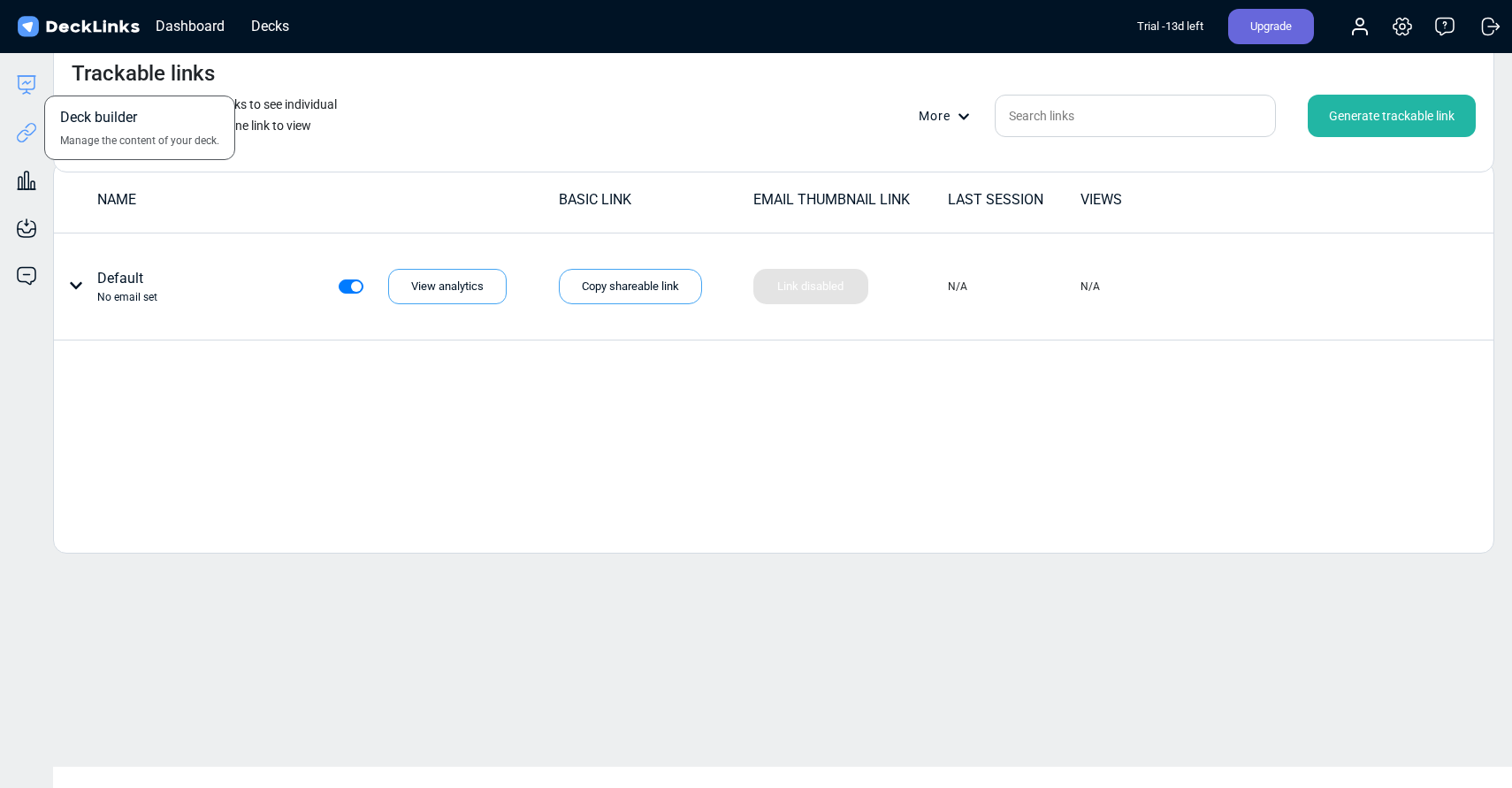
click at [33, 94] on icon at bounding box center [27, 85] width 22 height 22
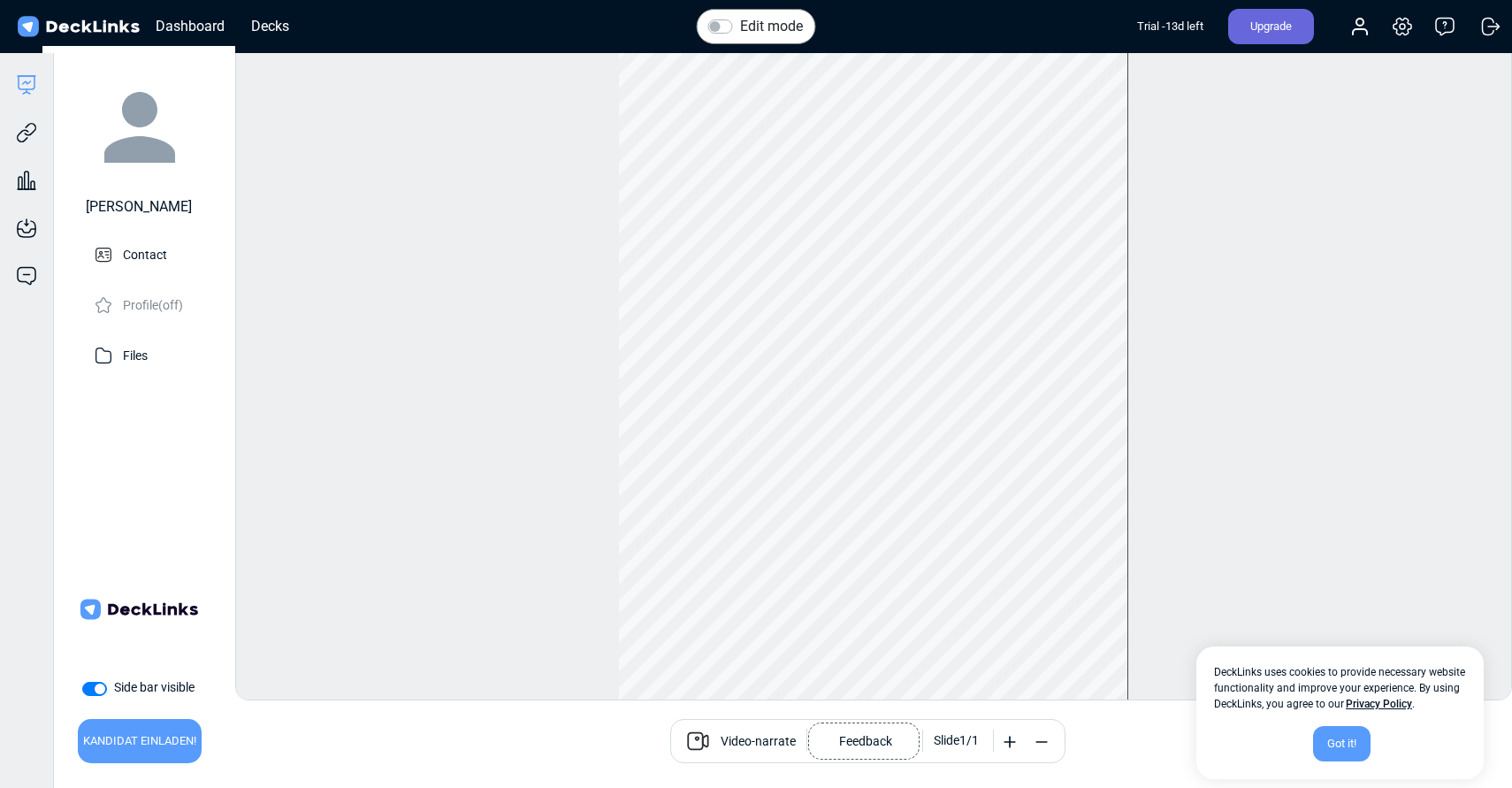
click at [856, 744] on p "Feedback" at bounding box center [866, 738] width 53 height 25
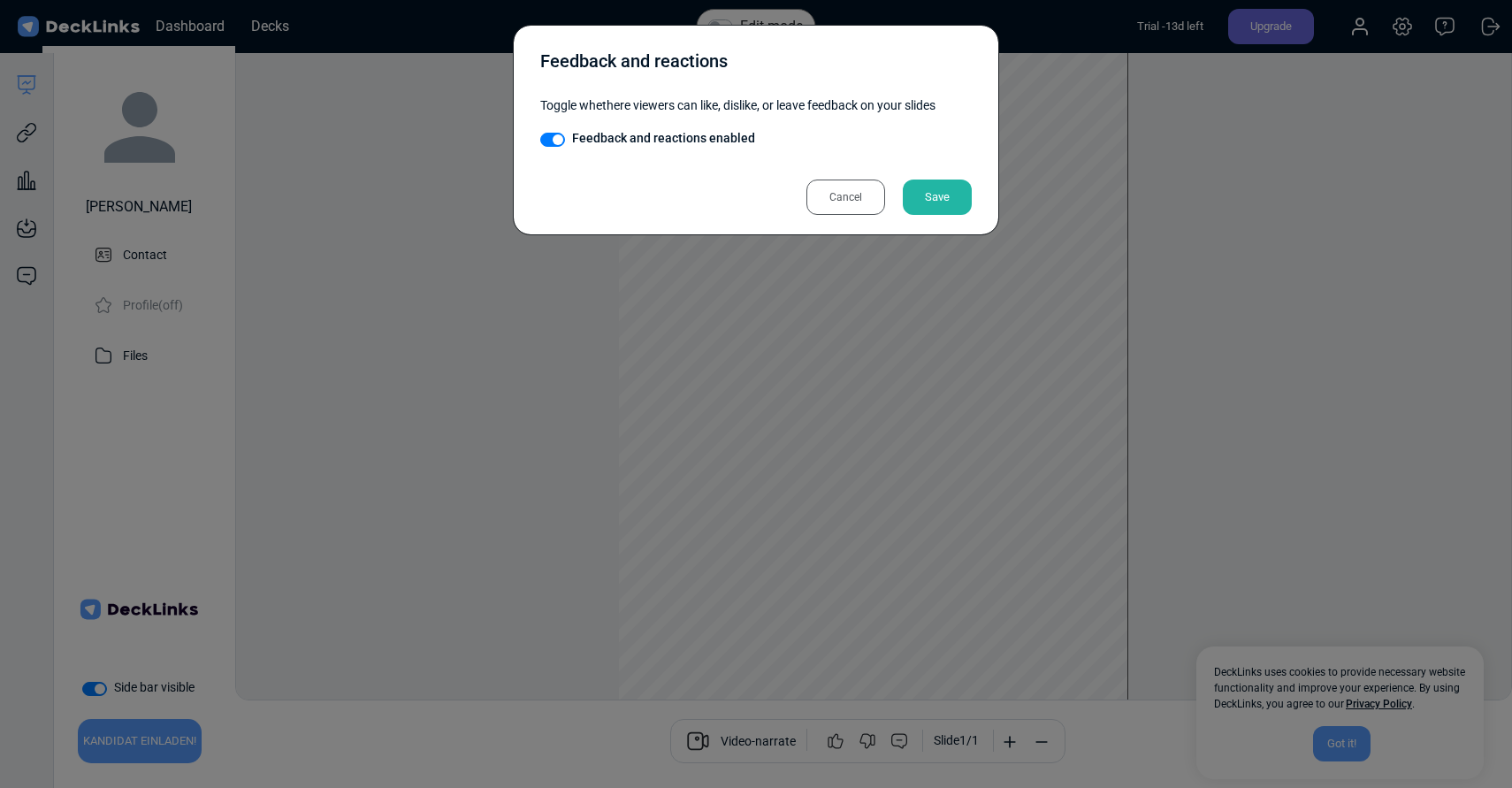
click at [823, 203] on div "Cancel" at bounding box center [846, 197] width 78 height 35
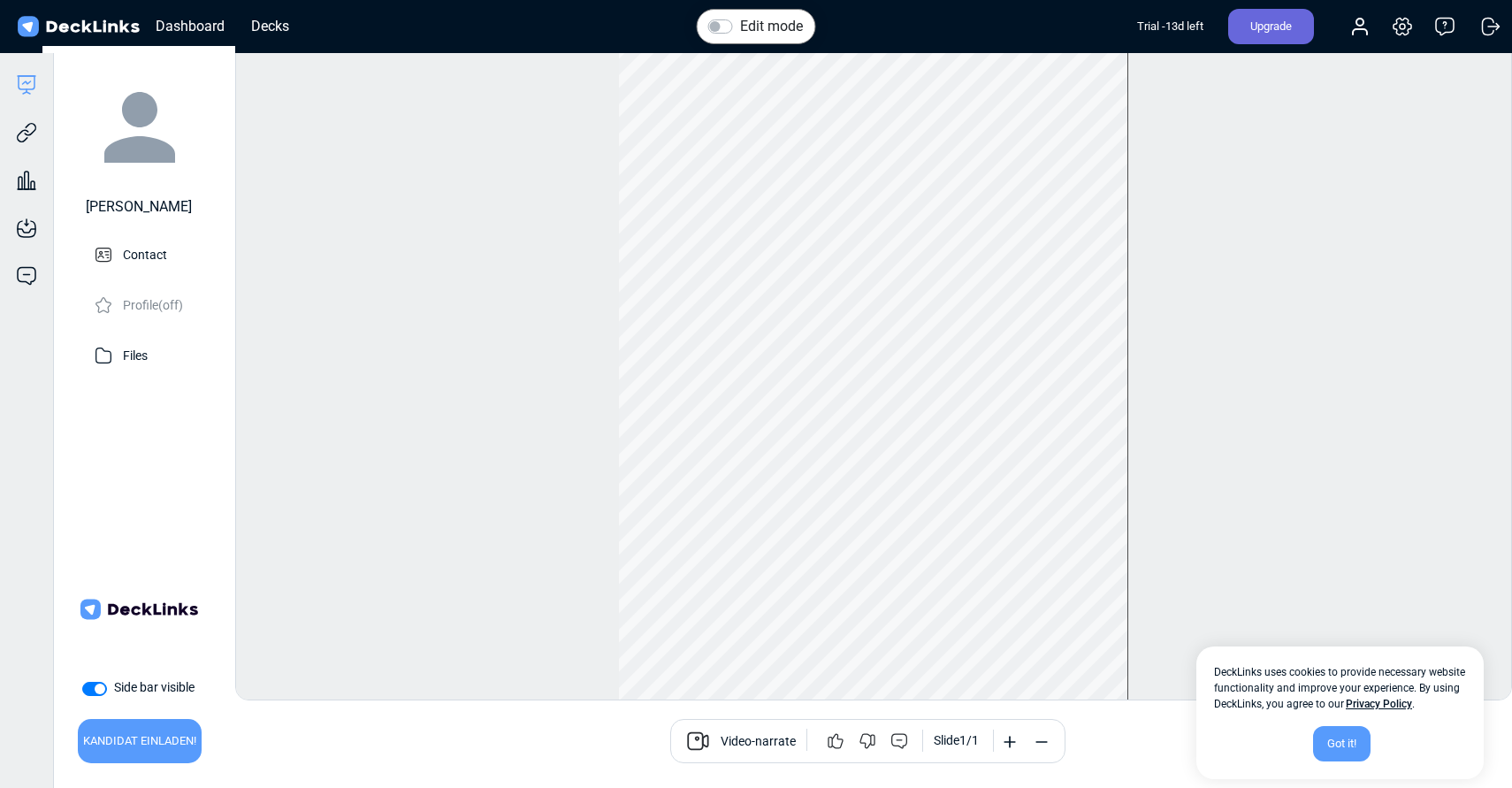
click at [1352, 737] on div "Got it!" at bounding box center [1342, 743] width 58 height 35
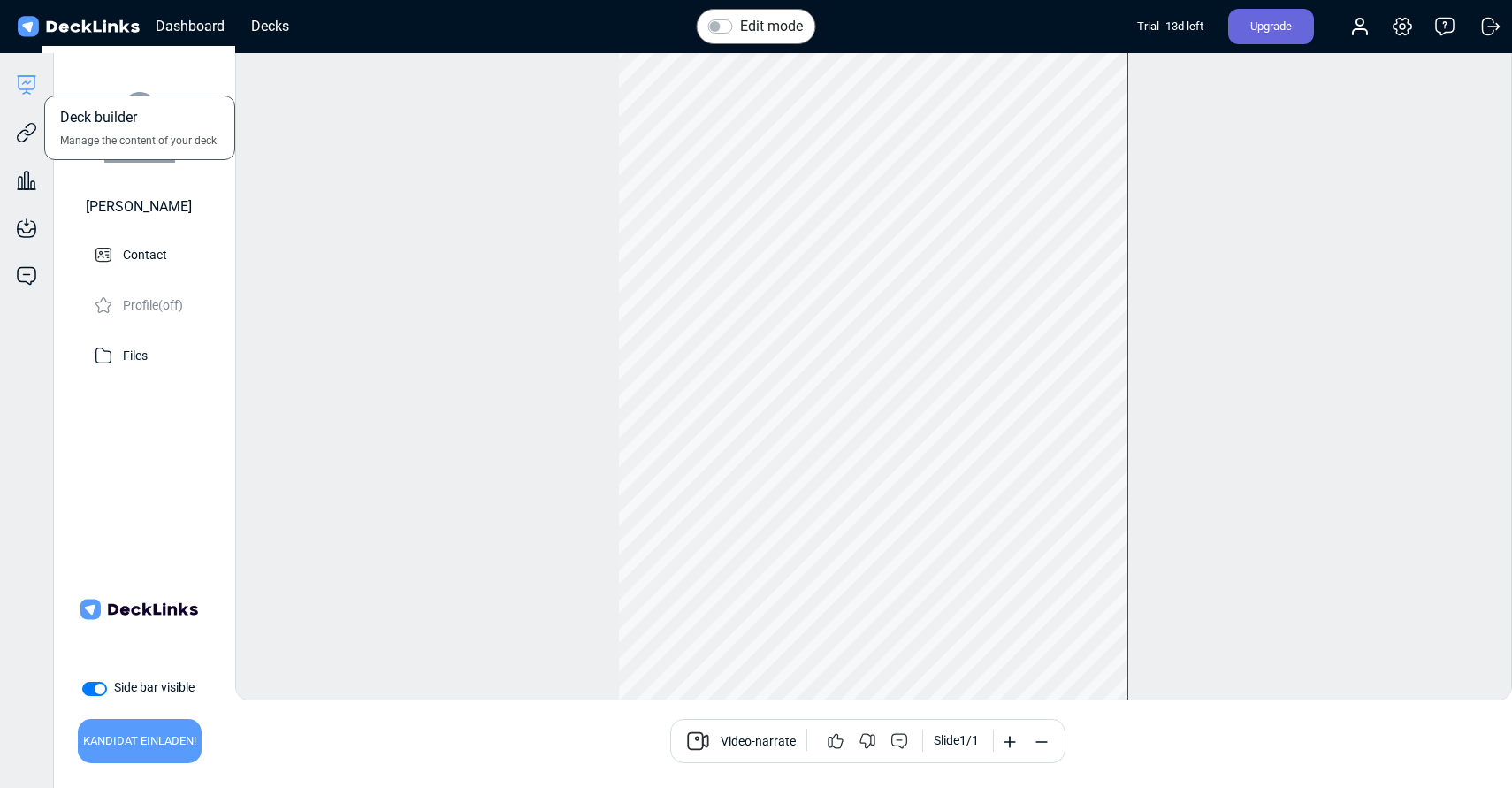
click at [32, 88] on icon at bounding box center [27, 82] width 16 height 14
click at [188, 19] on div "Dashboard" at bounding box center [190, 26] width 87 height 23
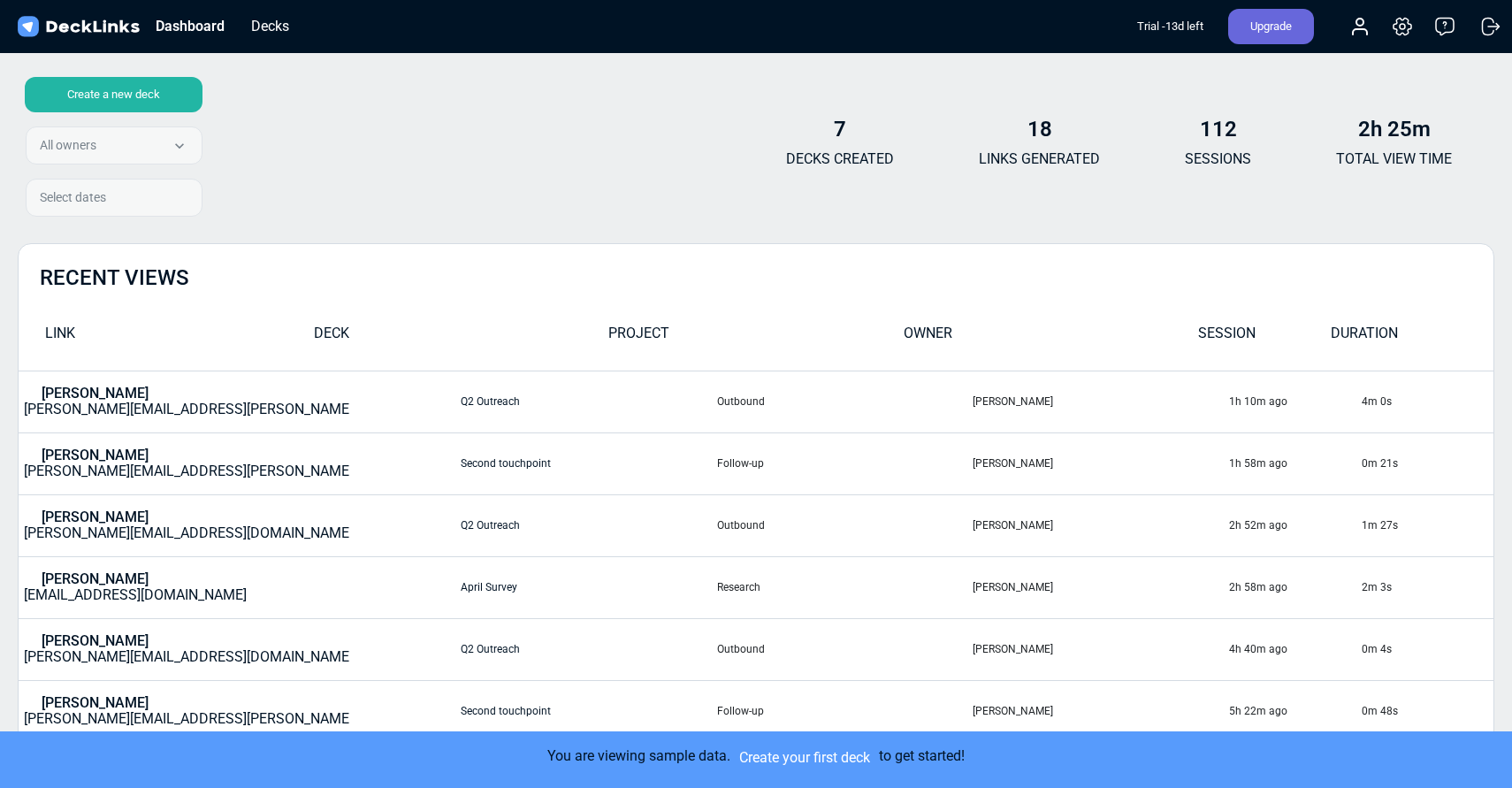
click at [841, 131] on b "7" at bounding box center [840, 128] width 13 height 24
click at [159, 143] on div "Create a new deck All owners All owners [PERSON_NAME] Select dates" at bounding box center [110, 150] width 185 height 147
click at [281, 28] on div "Decks" at bounding box center [270, 26] width 56 height 23
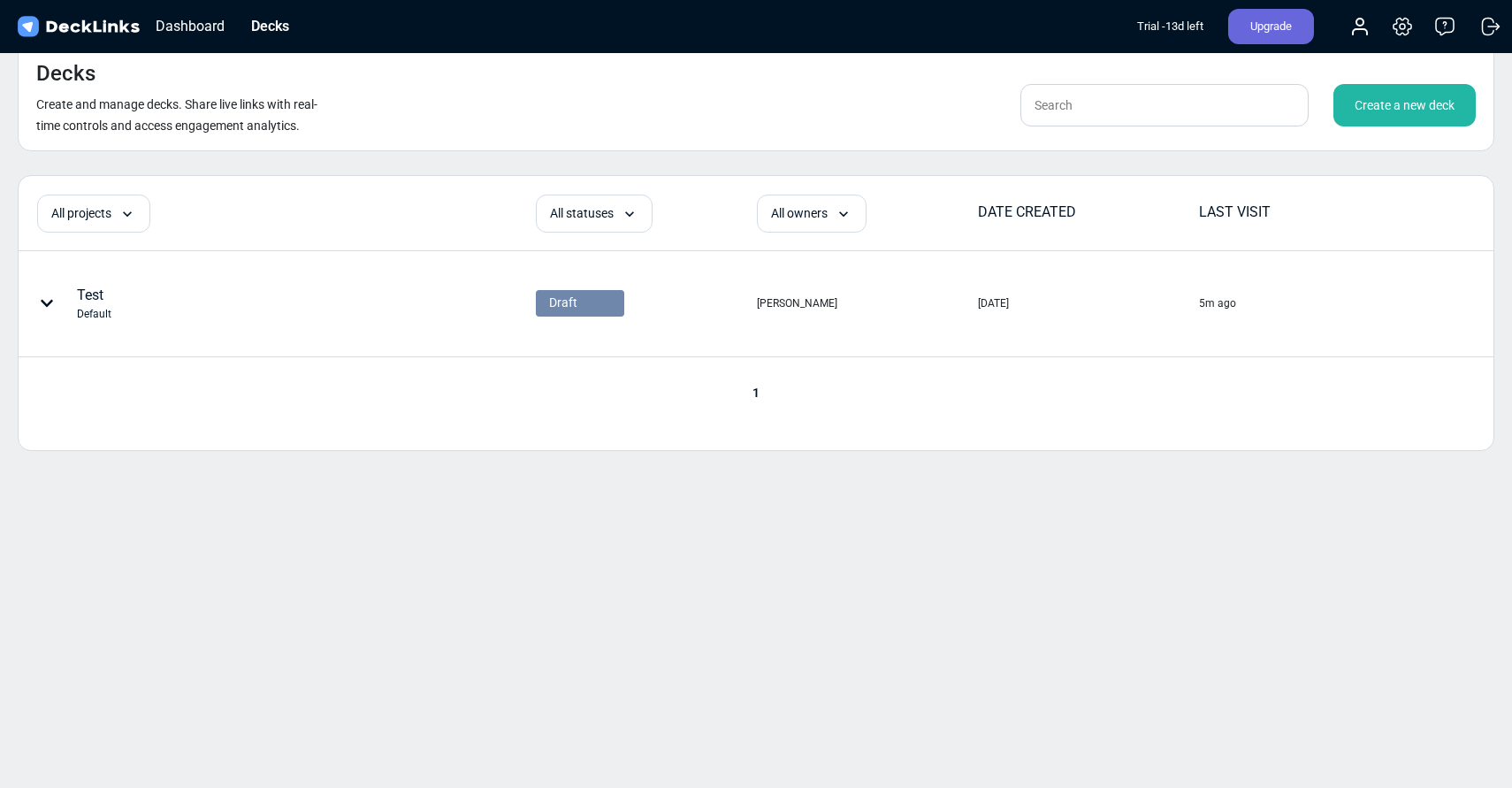
scroll to position [22, 0]
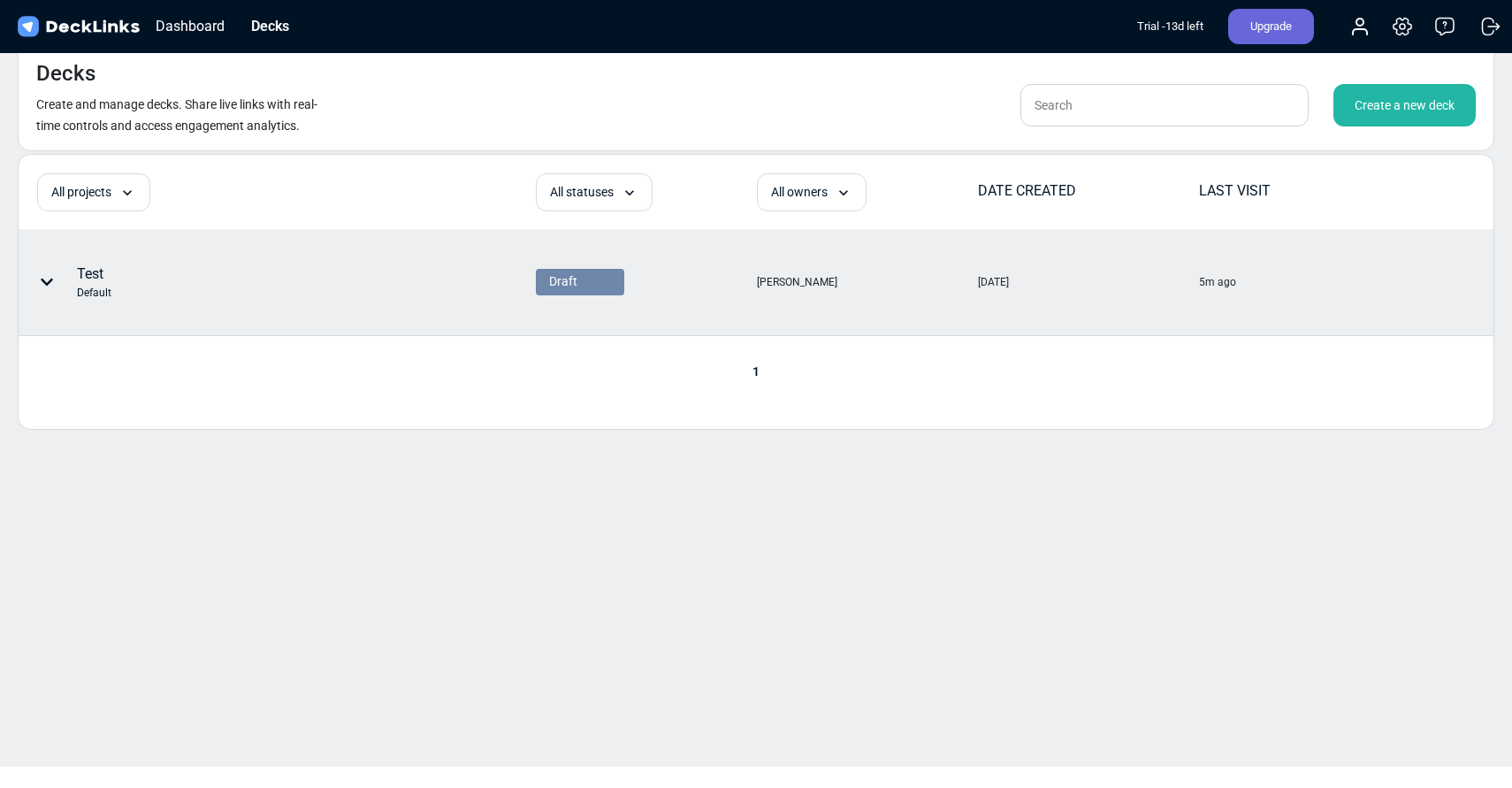
click at [191, 295] on div "Test Default" at bounding box center [213, 282] width 386 height 53
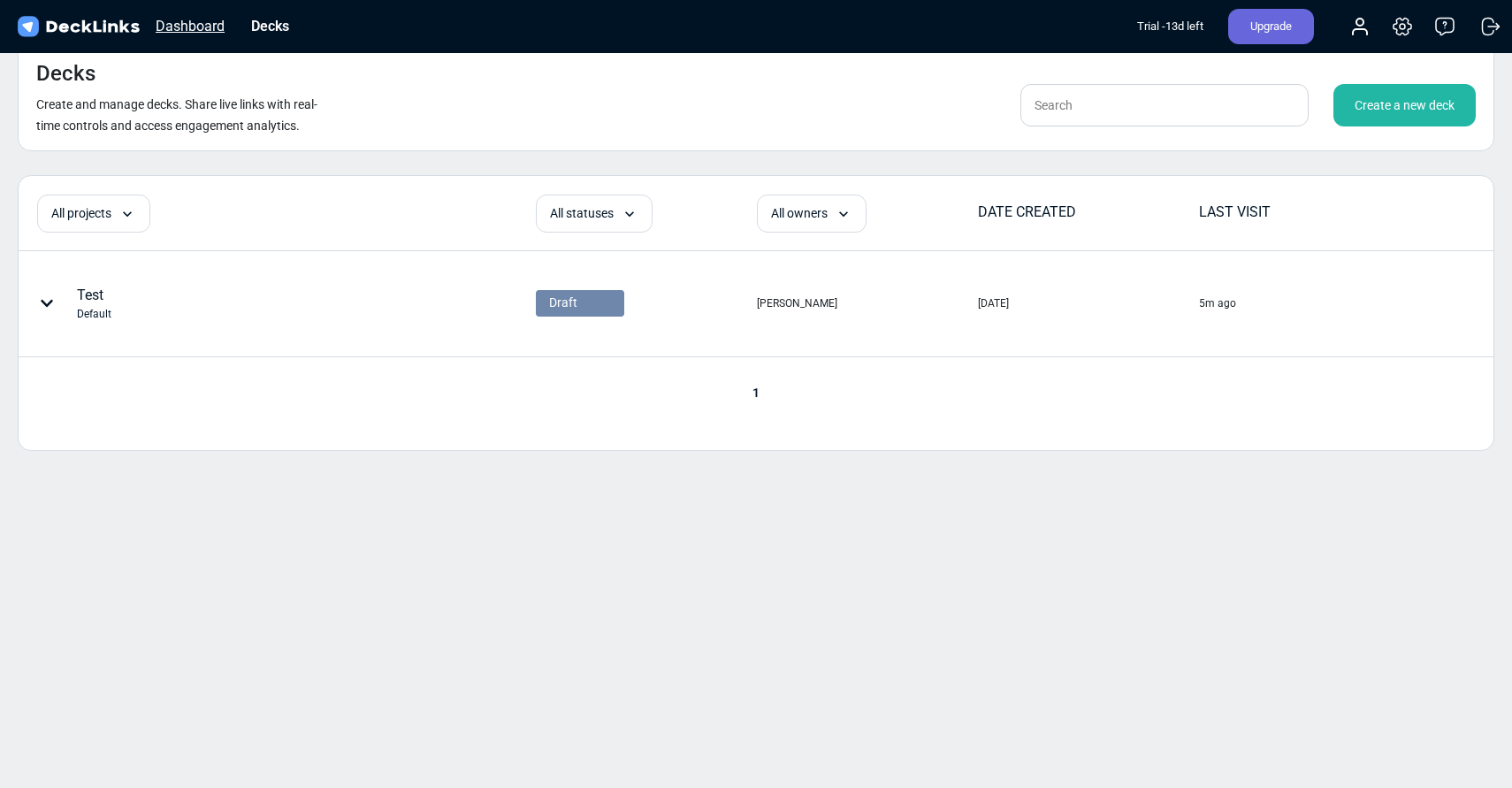
click at [169, 22] on div "Dashboard" at bounding box center [190, 26] width 87 height 23
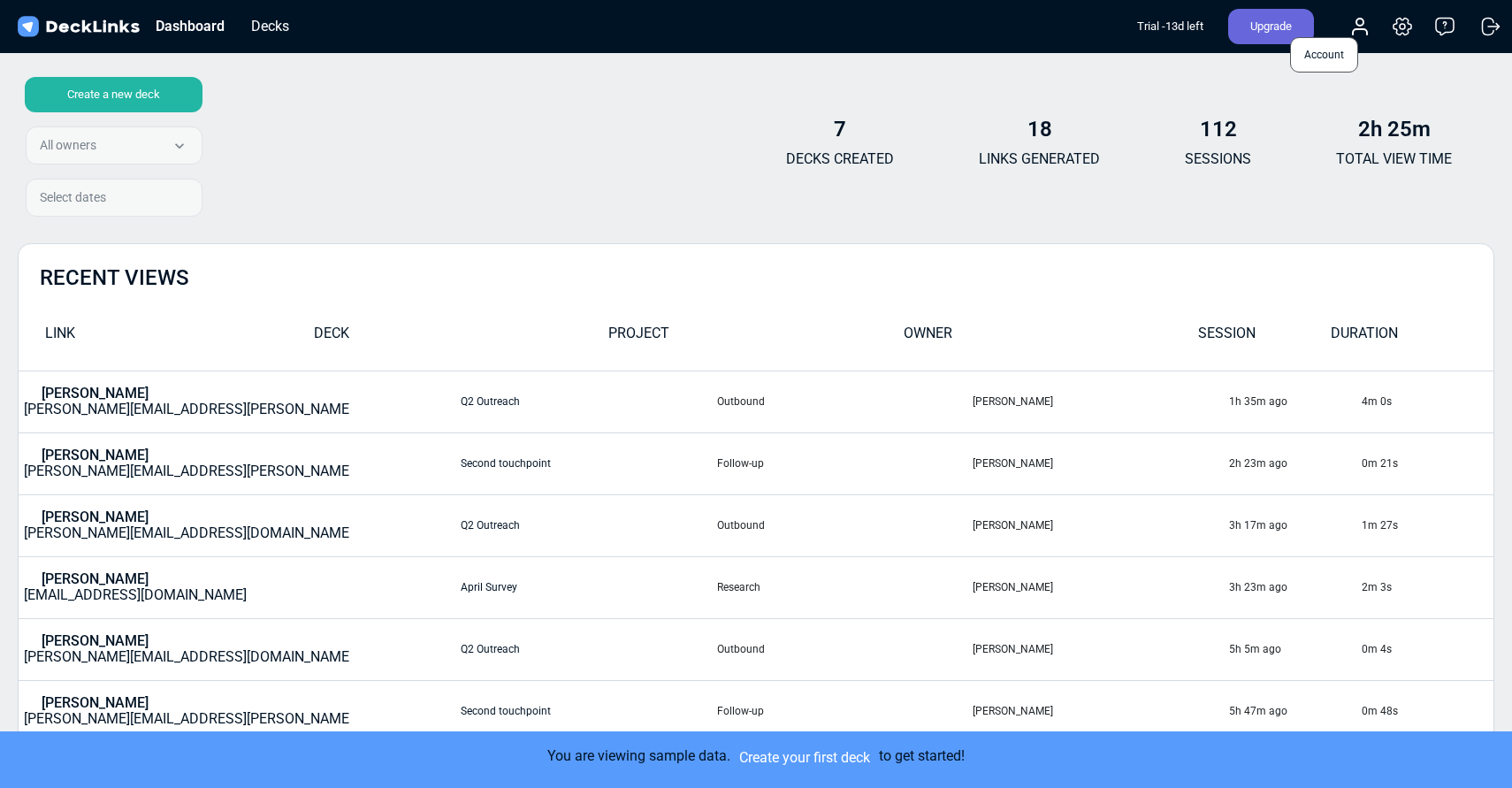
click at [1363, 23] on circle at bounding box center [1361, 23] width 7 height 7
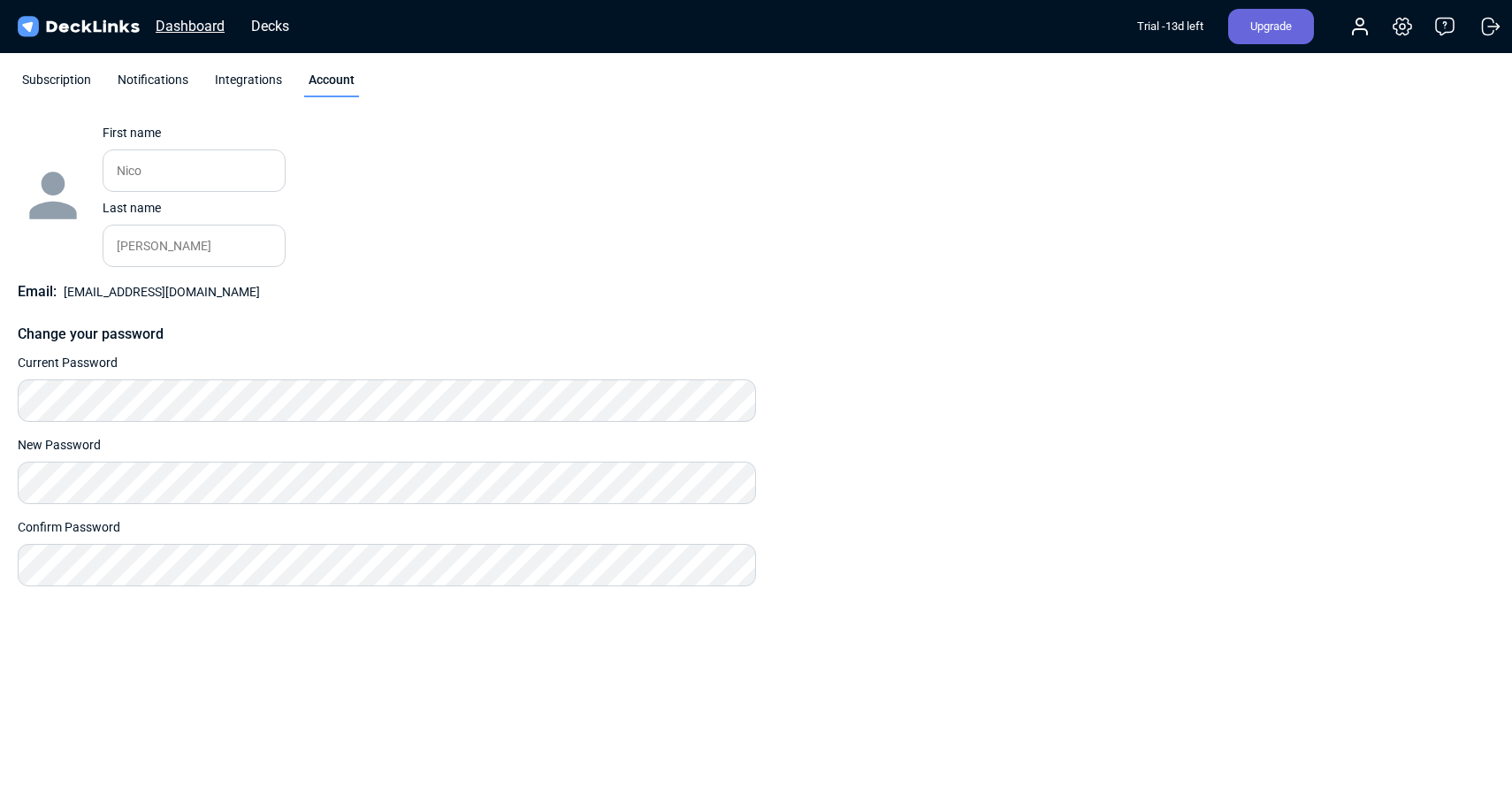
click at [186, 32] on div "Dashboard" at bounding box center [190, 26] width 87 height 23
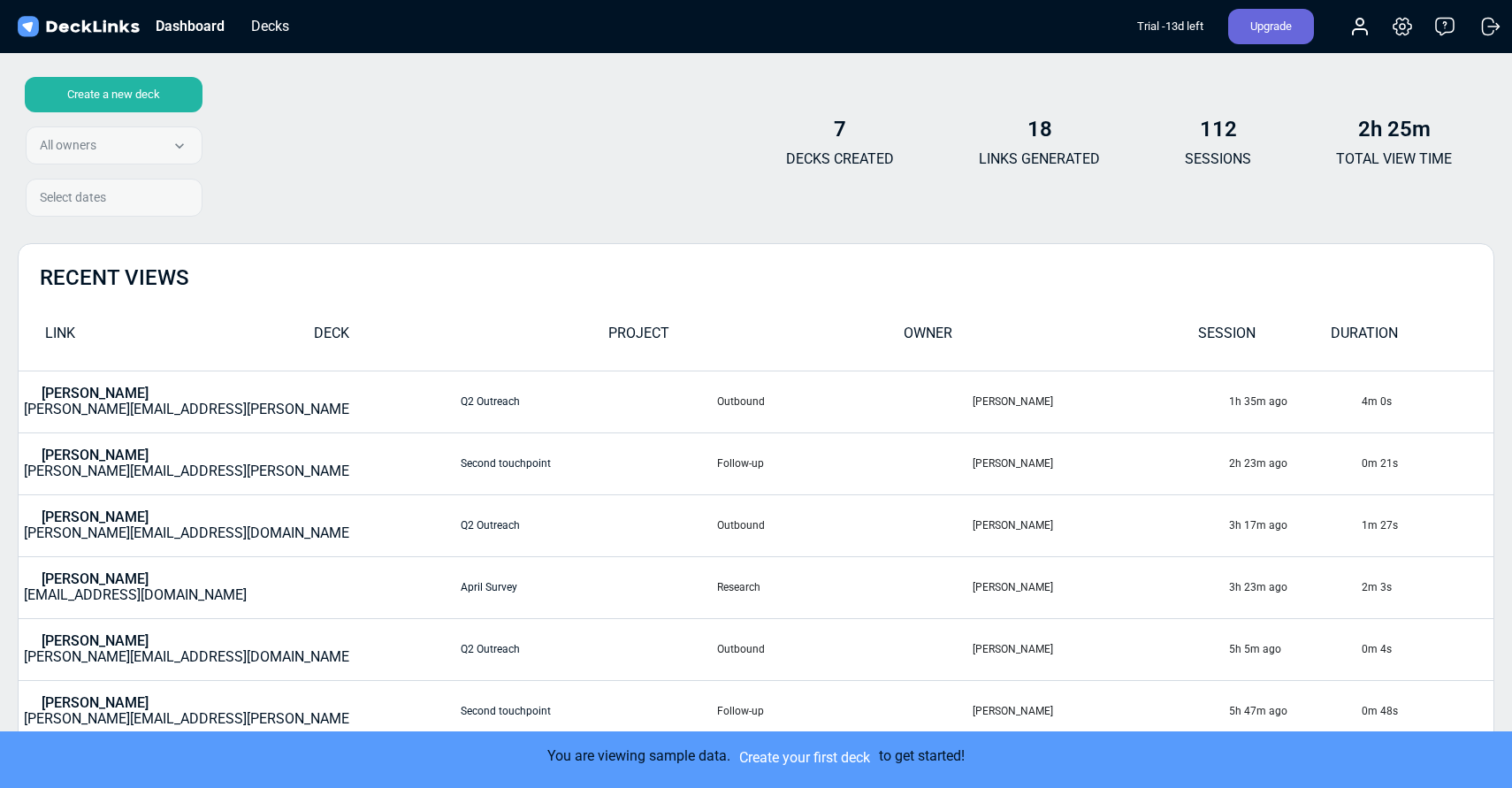
click at [121, 153] on div "Create a new deck All owners All owners [PERSON_NAME] Select dates" at bounding box center [110, 150] width 185 height 147
click at [116, 192] on div "Select dates" at bounding box center [114, 201] width 177 height 45
click at [843, 129] on b "7" at bounding box center [840, 128] width 13 height 24
click at [79, 386] on td "[PERSON_NAME] [PERSON_NAME][EMAIL_ADDRESS][PERSON_NAME][DOMAIN_NAME]" at bounding box center [240, 401] width 442 height 62
